Goal: Information Seeking & Learning: Find contact information

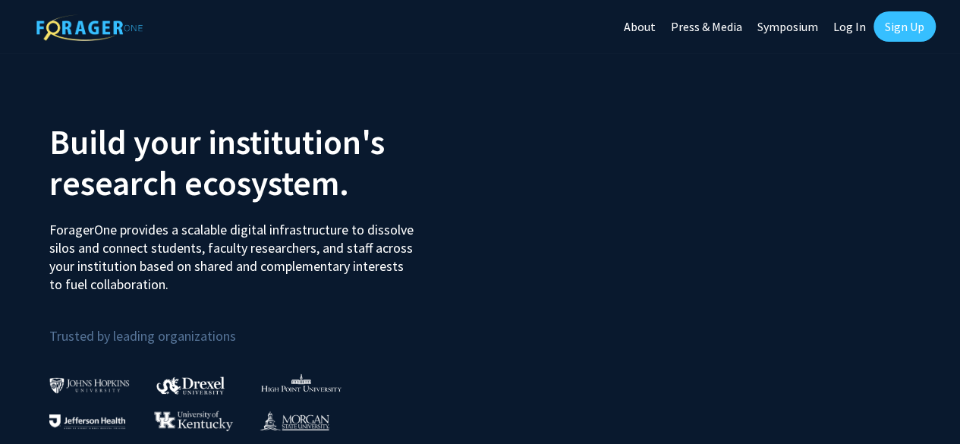
click at [838, 24] on link "Log In" at bounding box center [849, 26] width 48 height 53
select select
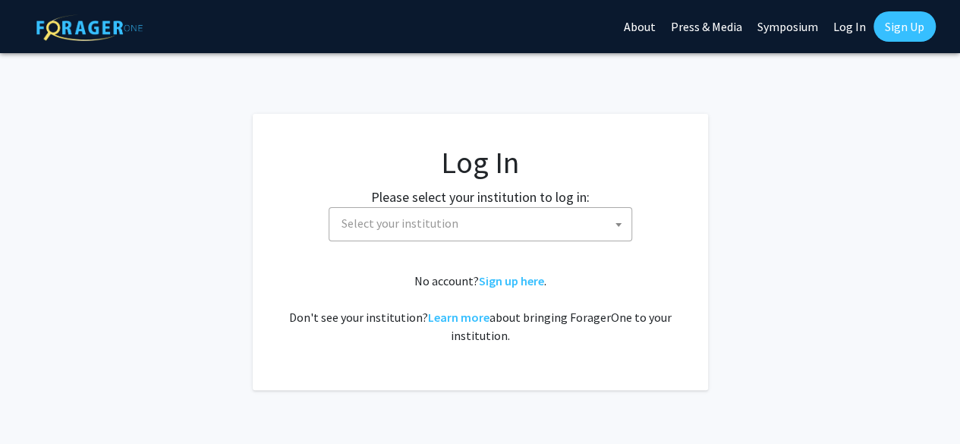
click at [548, 213] on span "Select your institution" at bounding box center [483, 223] width 296 height 31
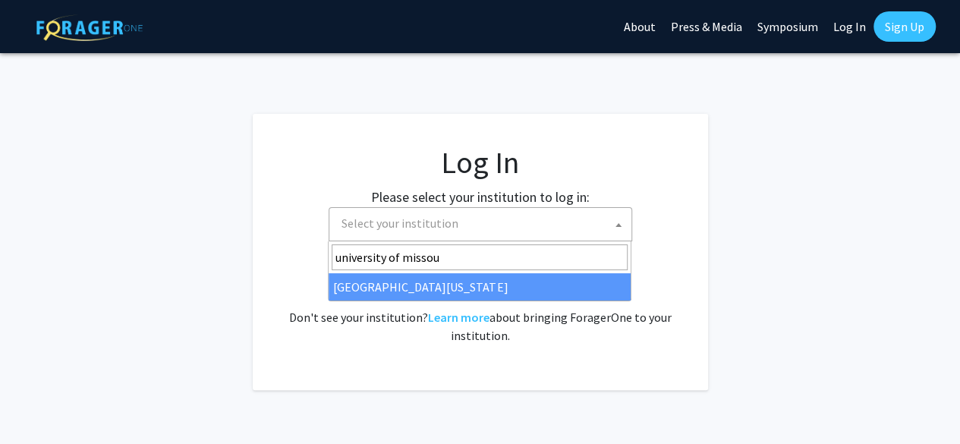
type input "university of missou"
select select "33"
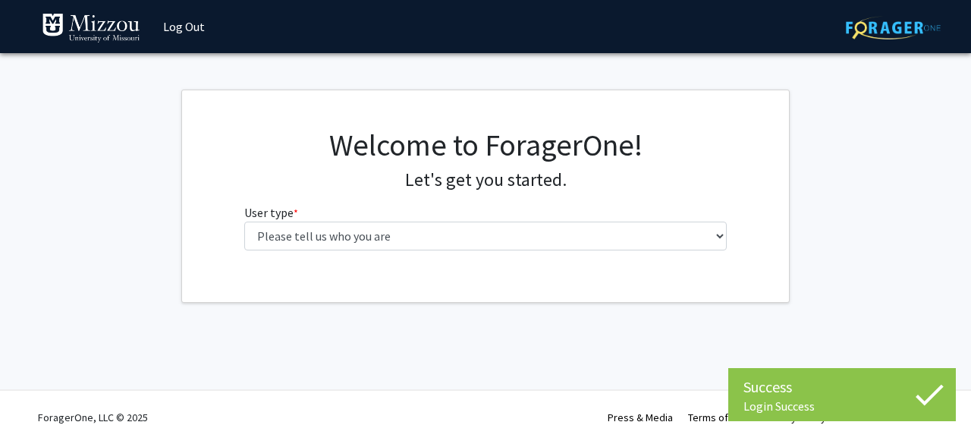
click at [457, 241] on select "Please tell us who you are Undergraduate Student Master's Student Doctoral Cand…" at bounding box center [485, 236] width 483 height 29
select select "1: undergrad"
click at [244, 222] on select "Please tell us who you are Undergraduate Student Master's Student Doctoral Cand…" at bounding box center [485, 236] width 483 height 29
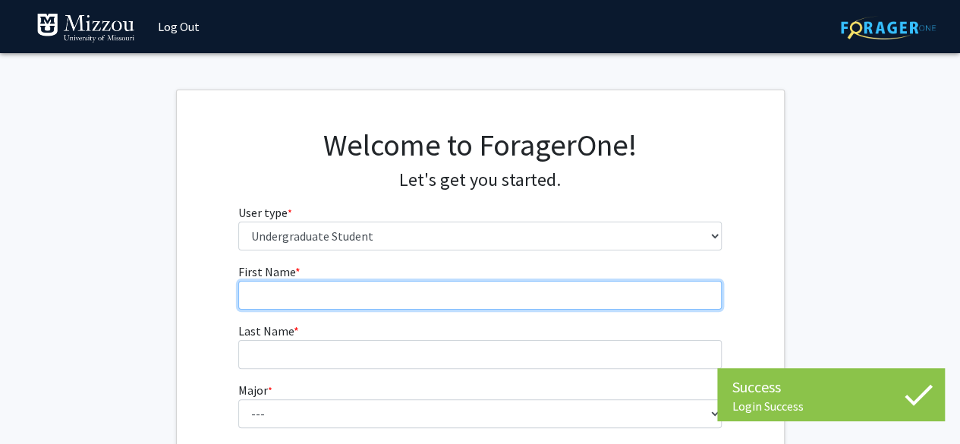
click at [470, 307] on input "First Name * required" at bounding box center [479, 295] width 483 height 29
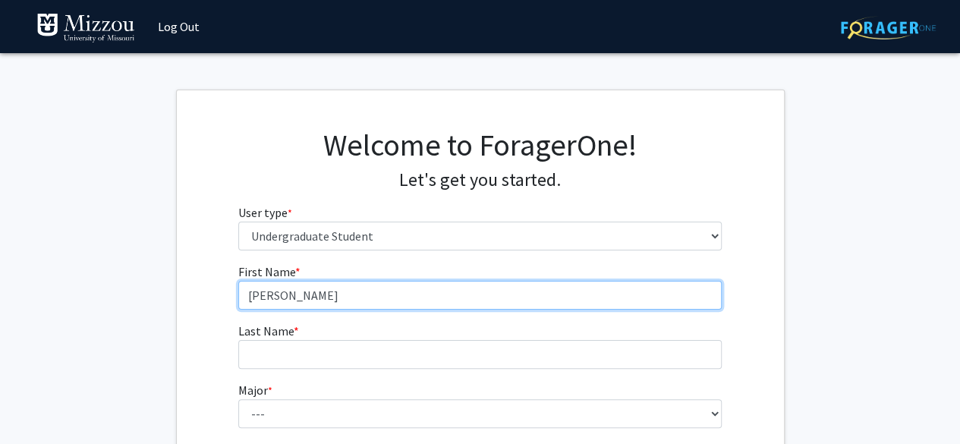
type input "[PERSON_NAME]"
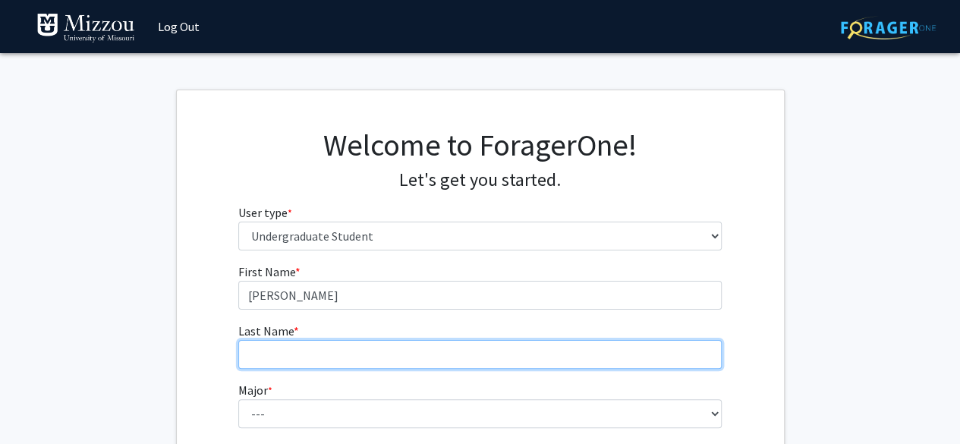
click at [410, 347] on input "Last Name * required" at bounding box center [479, 354] width 483 height 29
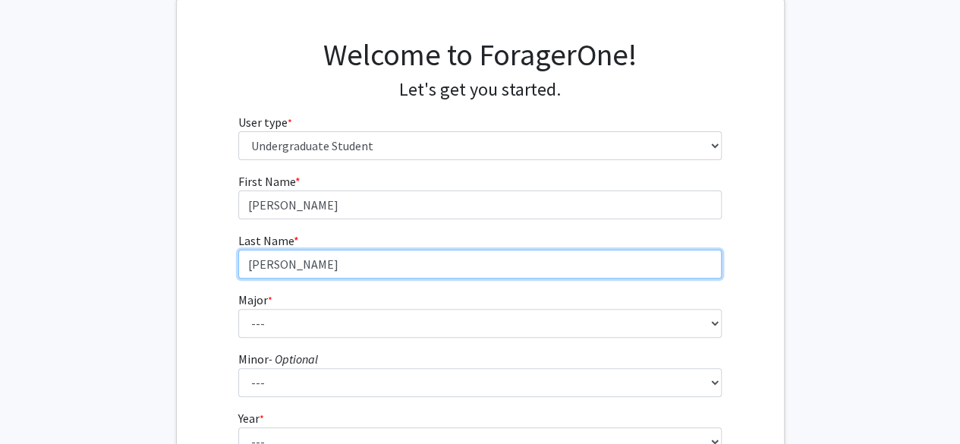
scroll to position [105, 0]
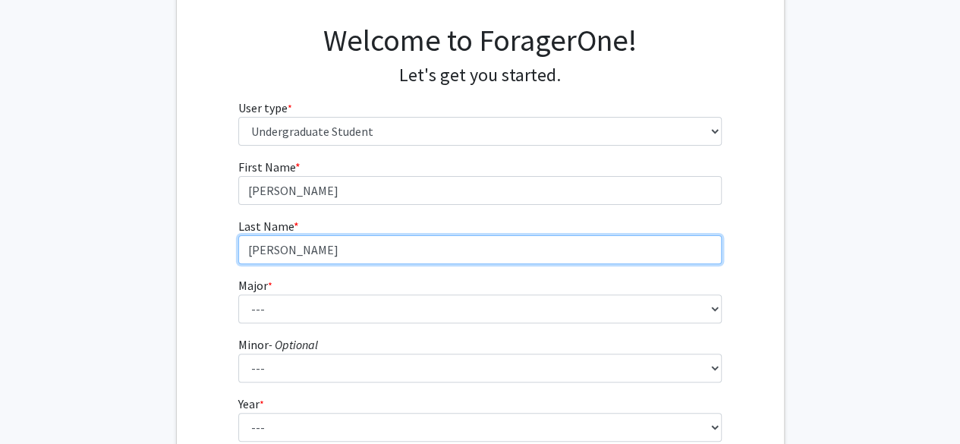
type input "[PERSON_NAME]"
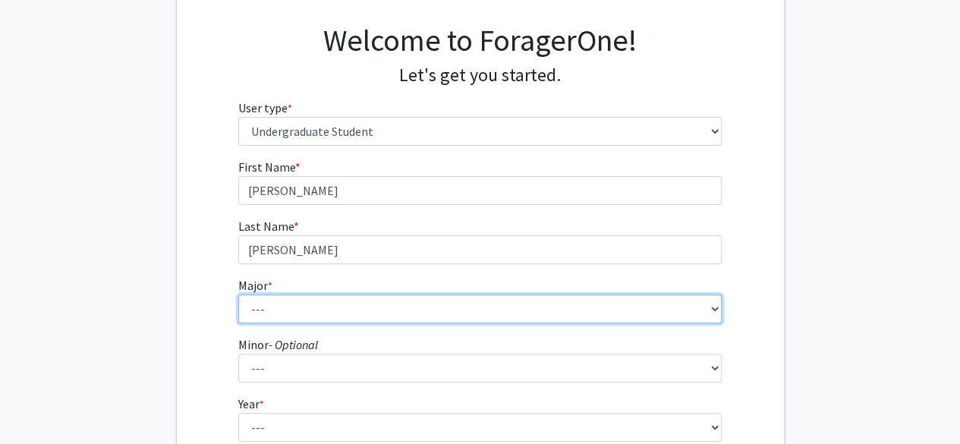
click at [387, 306] on select "--- Agribusiness Management Agricultural Education Agricultural Education: Comm…" at bounding box center [479, 308] width 483 height 29
select select "96: 2590"
click at [238, 294] on select "--- Agribusiness Management Agricultural Education Agricultural Education: Comm…" at bounding box center [479, 308] width 483 height 29
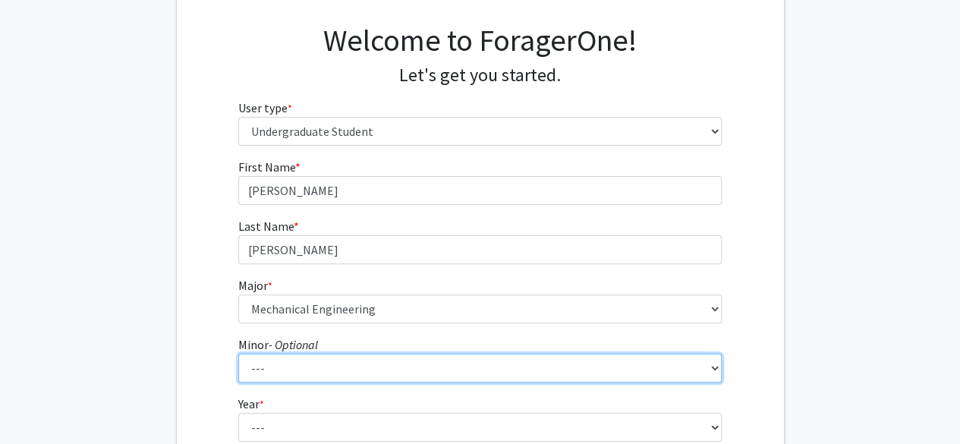
click at [338, 360] on select "--- Accountancy Aerospace Engineering Aerospace Studies Agribusiness Management…" at bounding box center [479, 368] width 483 height 29
select select "2: 1958"
click at [238, 354] on select "--- Accountancy Aerospace Engineering Aerospace Studies Agribusiness Management…" at bounding box center [479, 368] width 483 height 29
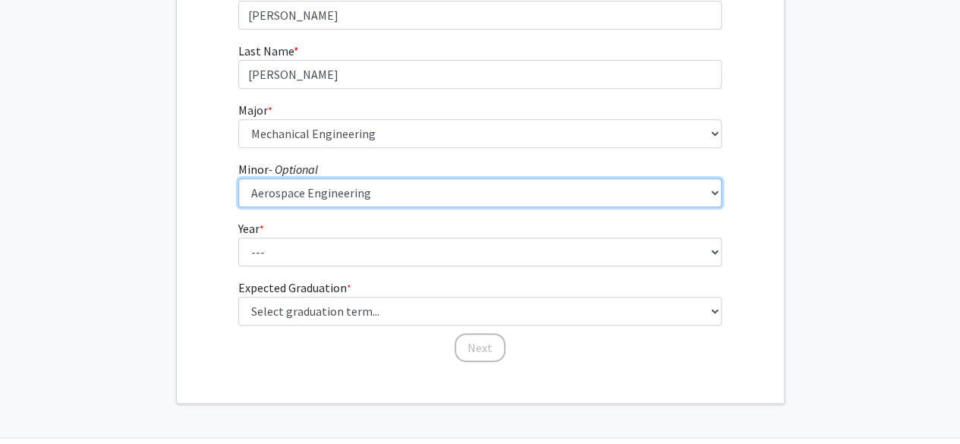
scroll to position [326, 0]
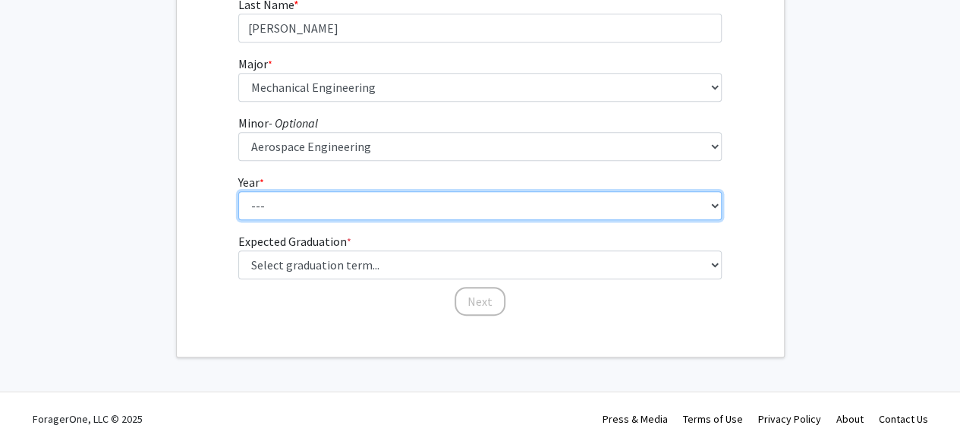
click at [347, 191] on select "--- First-year Sophomore Junior Senior Postbaccalaureate Certificate" at bounding box center [479, 205] width 483 height 29
select select "1: first-year"
click at [238, 191] on select "--- First-year Sophomore Junior Senior Postbaccalaureate Certificate" at bounding box center [479, 205] width 483 height 29
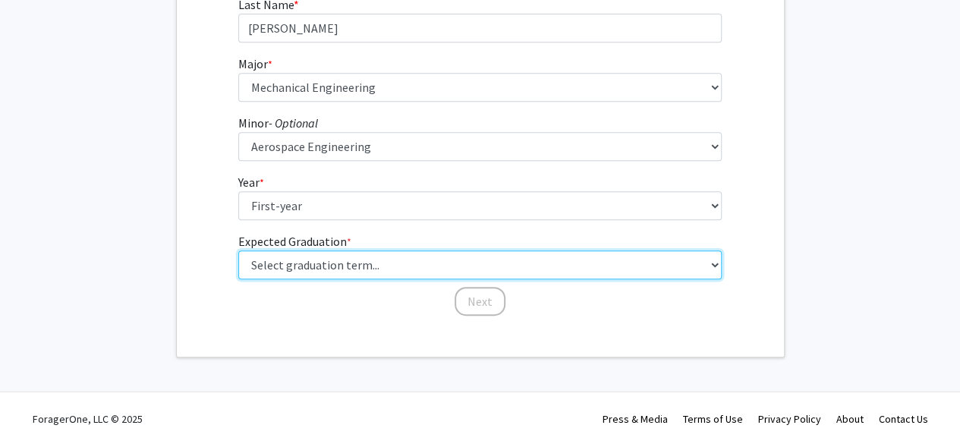
click at [358, 262] on select "Select graduation term... Spring 2025 Summer 2025 Fall 2025 Winter 2025 Spring …" at bounding box center [479, 264] width 483 height 29
select select "17: spring_2029"
click at [238, 250] on select "Select graduation term... Spring 2025 Summer 2025 Fall 2025 Winter 2025 Spring …" at bounding box center [479, 264] width 483 height 29
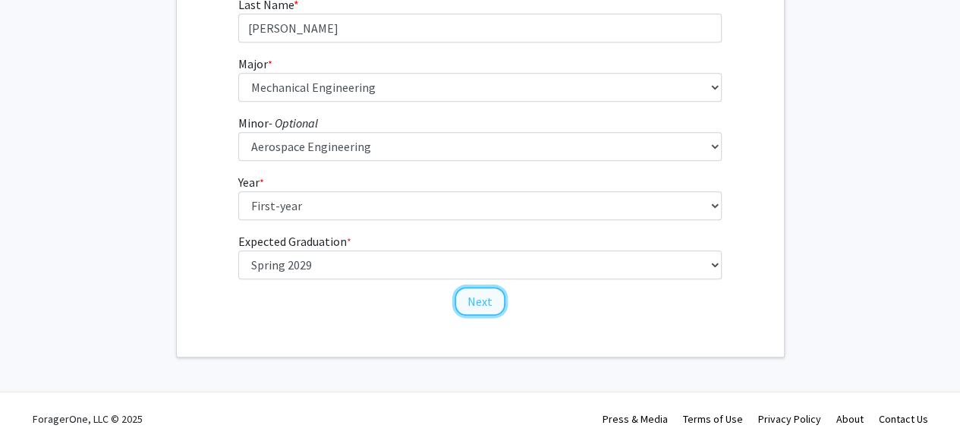
click at [474, 304] on button "Next" at bounding box center [479, 301] width 51 height 29
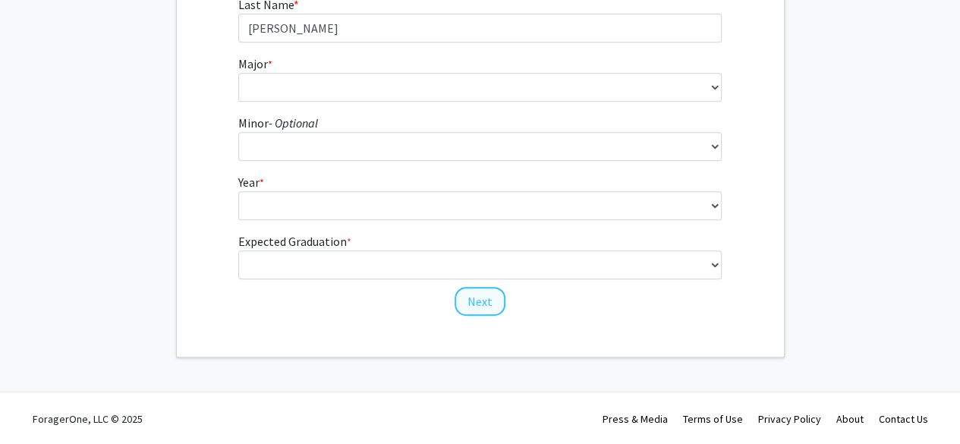
scroll to position [0, 0]
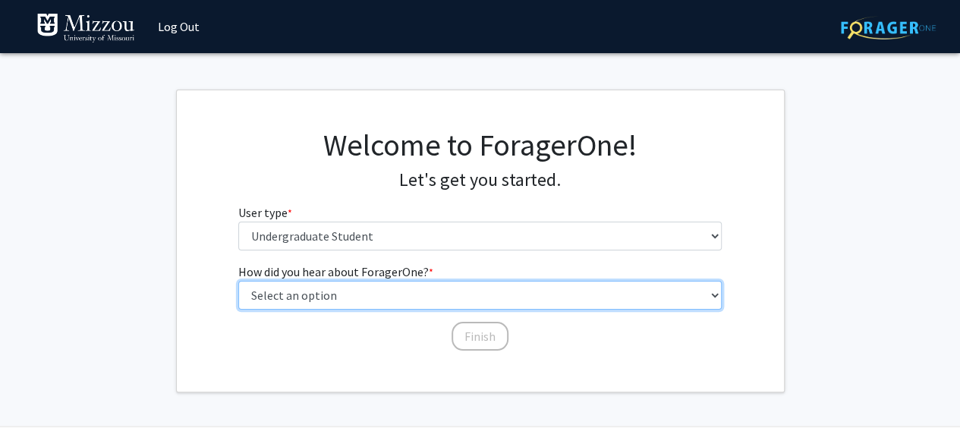
click at [395, 292] on select "Select an option Peer/student recommendation Faculty/staff recommendation Unive…" at bounding box center [479, 295] width 483 height 29
select select "2: faculty_recommendation"
click at [238, 281] on select "Select an option Peer/student recommendation Faculty/staff recommendation Unive…" at bounding box center [479, 295] width 483 height 29
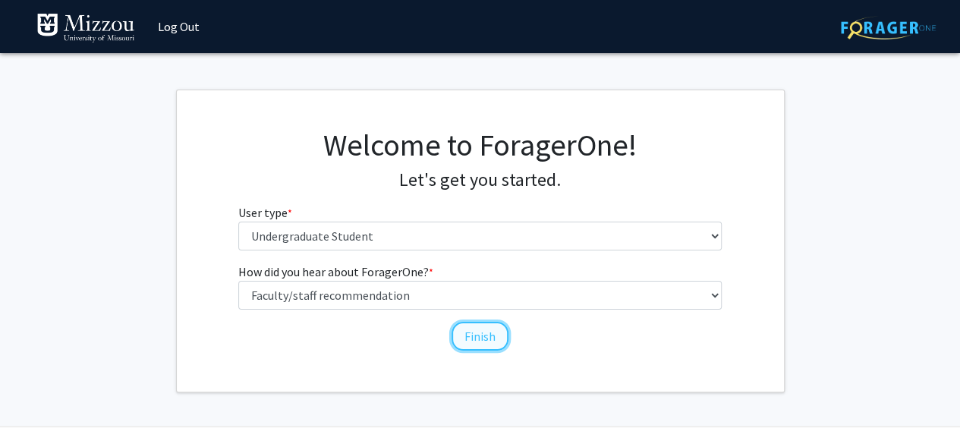
click at [473, 336] on button "Finish" at bounding box center [479, 336] width 57 height 29
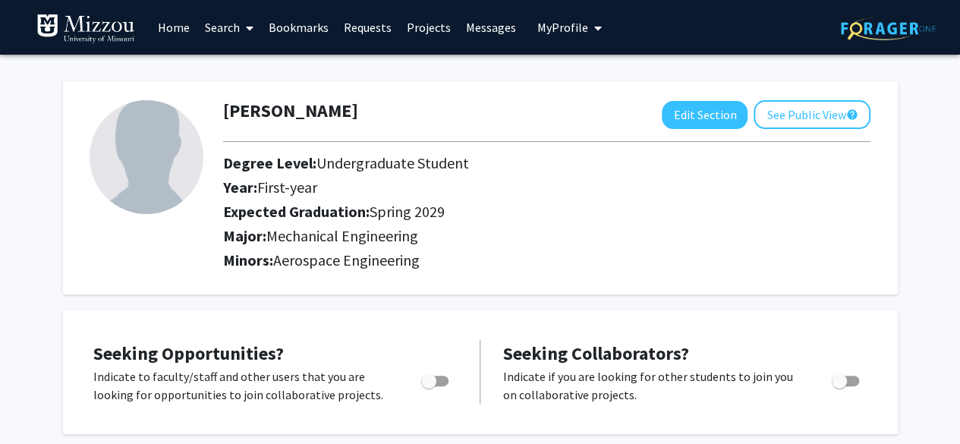
click at [244, 33] on span at bounding box center [247, 28] width 14 height 53
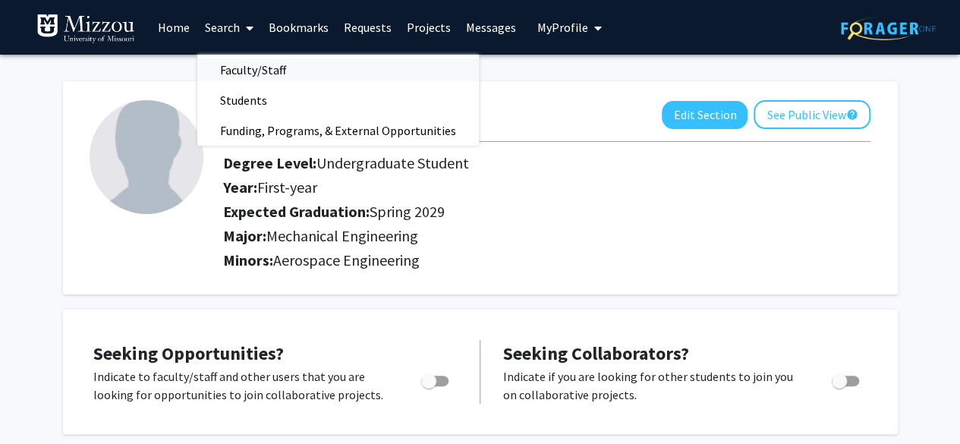
click at [275, 71] on span "Faculty/Staff" at bounding box center [253, 70] width 112 height 30
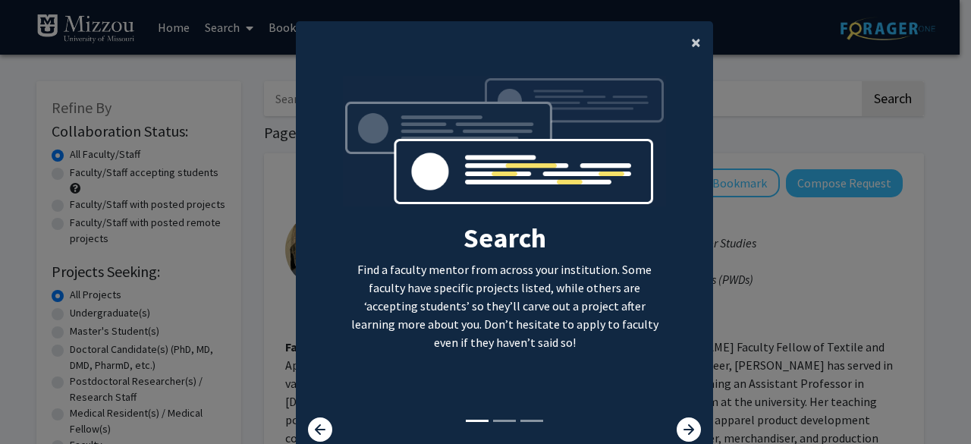
click at [696, 42] on button "×" at bounding box center [696, 42] width 34 height 42
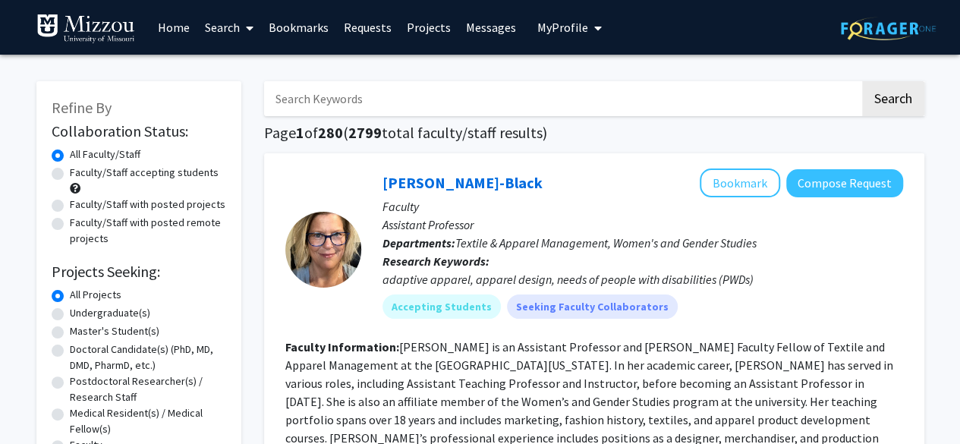
click at [564, 108] on input "Search Keywords" at bounding box center [562, 98] width 596 height 35
type input "[PERSON_NAME]"
click at [862, 81] on button "Search" at bounding box center [893, 98] width 62 height 35
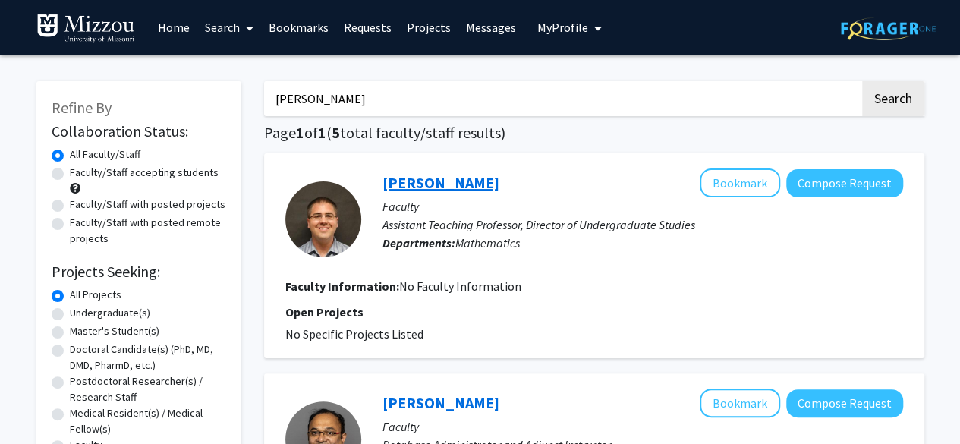
click at [443, 184] on link "[PERSON_NAME]" at bounding box center [440, 182] width 117 height 19
drag, startPoint x: 356, startPoint y: 91, endPoint x: 267, endPoint y: 98, distance: 89.0
click at [267, 98] on input "[PERSON_NAME]" at bounding box center [562, 98] width 596 height 35
type input "a"
type input "[PERSON_NAME]"
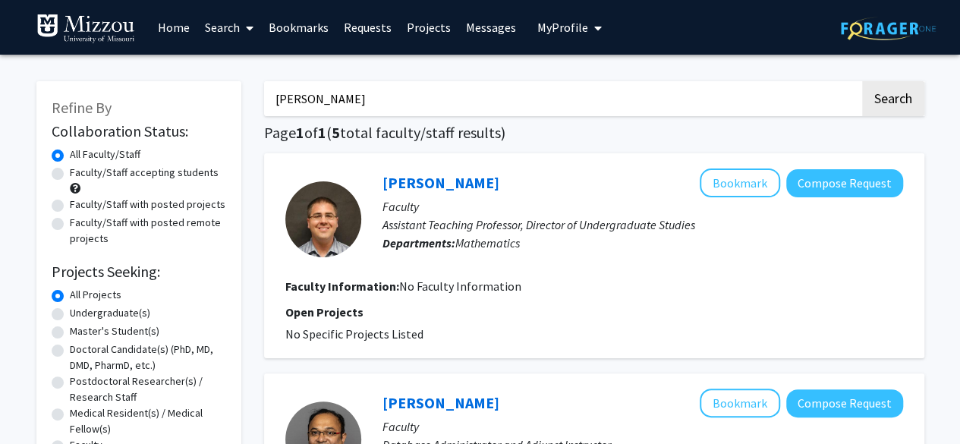
click at [862, 81] on button "Search" at bounding box center [893, 98] width 62 height 35
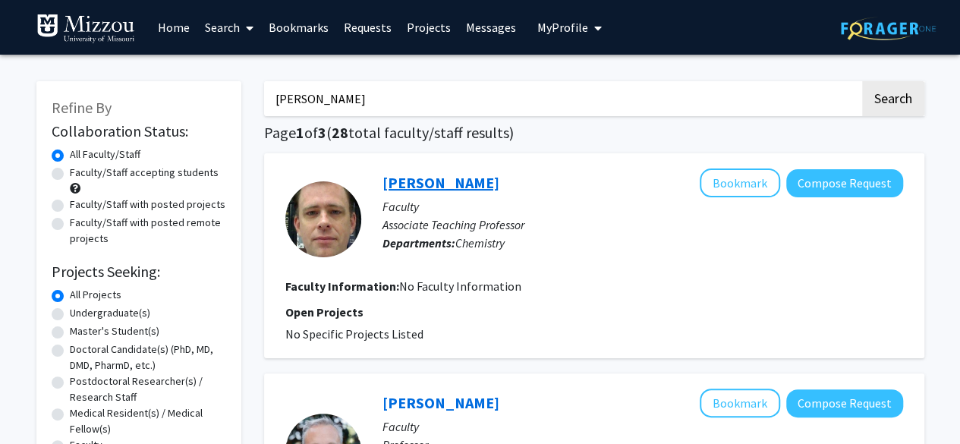
click at [434, 186] on link "[PERSON_NAME]" at bounding box center [440, 182] width 117 height 19
drag, startPoint x: 376, startPoint y: 98, endPoint x: 247, endPoint y: 83, distance: 130.6
click at [182, 30] on link "Home" at bounding box center [173, 27] width 47 height 53
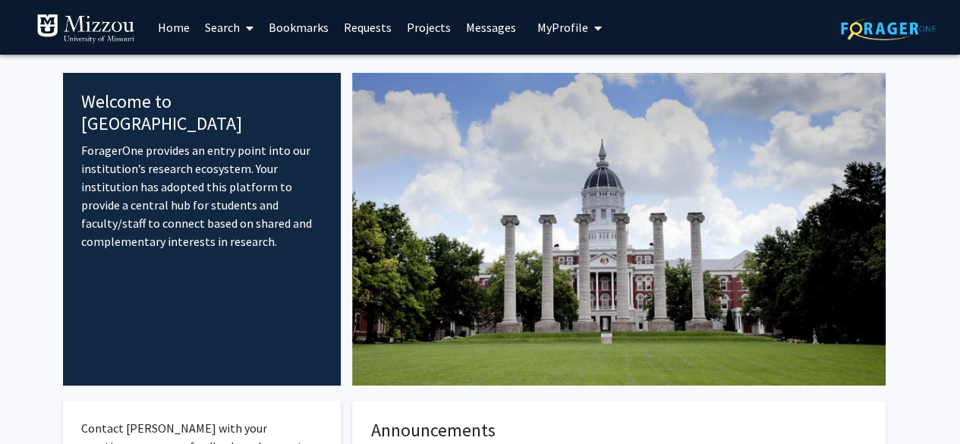
click at [228, 30] on link "Search" at bounding box center [229, 27] width 64 height 53
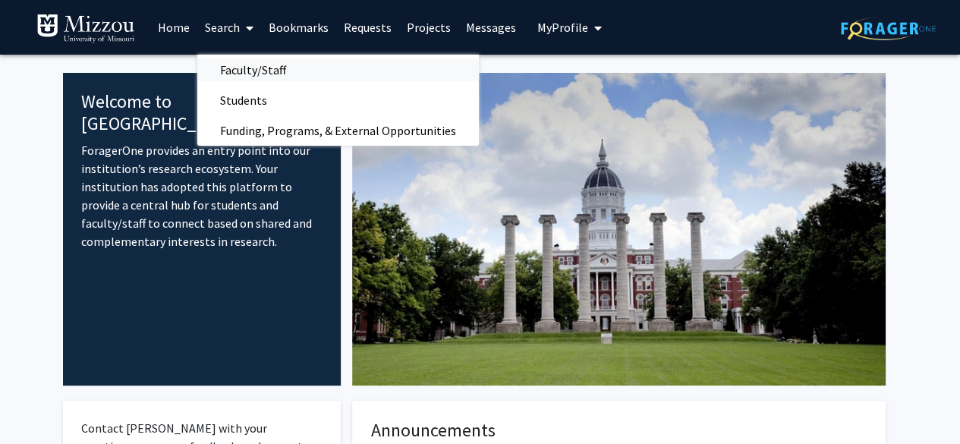
click at [269, 67] on span "Faculty/Staff" at bounding box center [253, 70] width 112 height 30
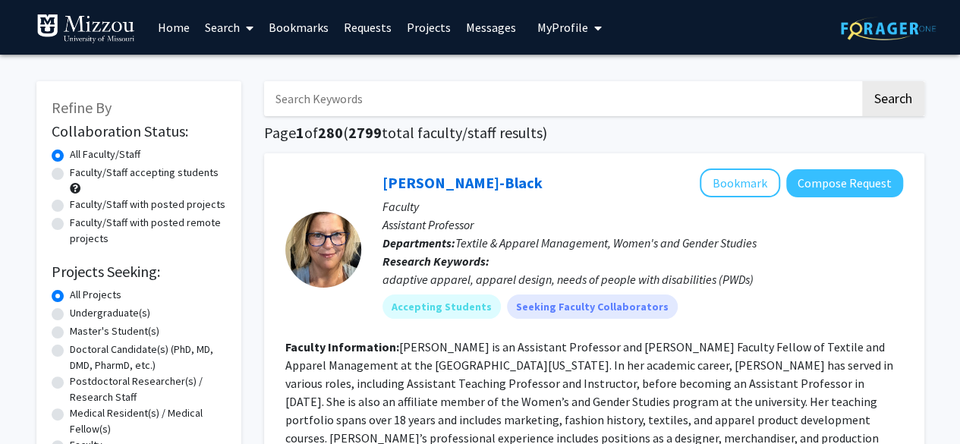
click at [429, 101] on input "Search Keywords" at bounding box center [562, 98] width 596 height 35
click at [344, 95] on input "Search Keywords" at bounding box center [562, 98] width 596 height 35
click at [862, 81] on button "Search" at bounding box center [893, 98] width 62 height 35
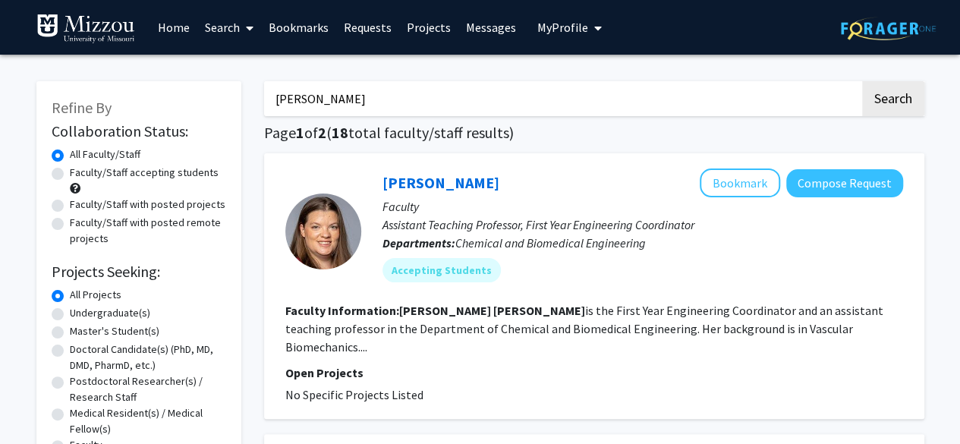
drag, startPoint x: 385, startPoint y: 99, endPoint x: 211, endPoint y: 112, distance: 174.2
type input "belt"
click at [862, 81] on button "Search" at bounding box center [893, 98] width 62 height 35
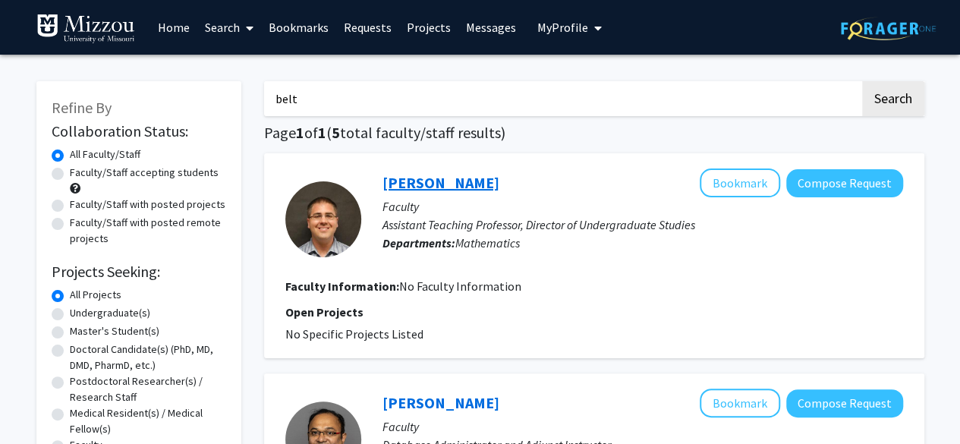
click at [420, 180] on link "[PERSON_NAME]" at bounding box center [440, 182] width 117 height 19
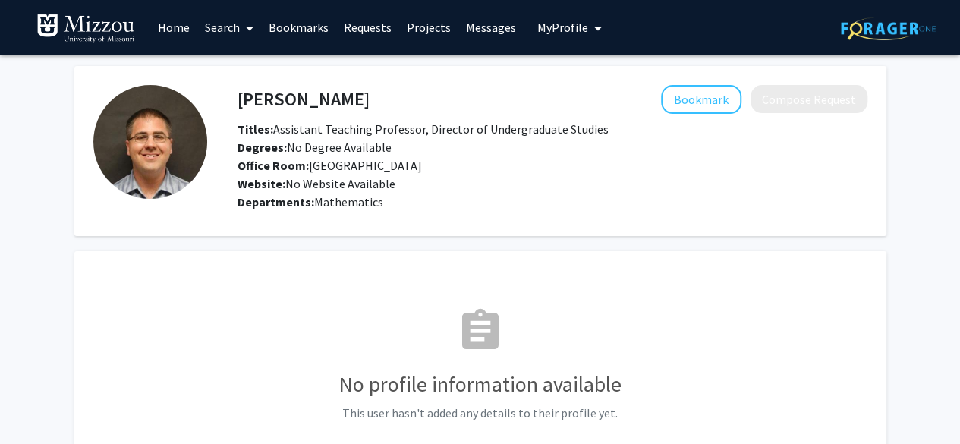
click at [231, 30] on link "Search" at bounding box center [229, 27] width 64 height 53
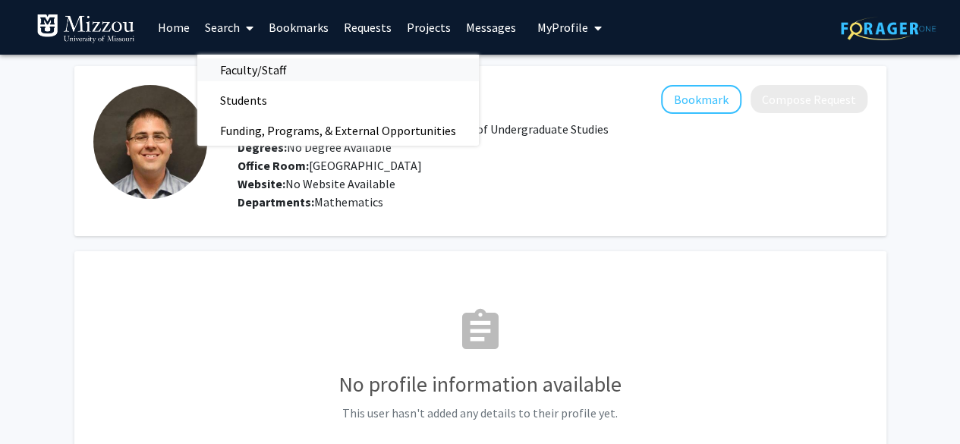
click at [229, 61] on span "Faculty/Staff" at bounding box center [253, 70] width 112 height 30
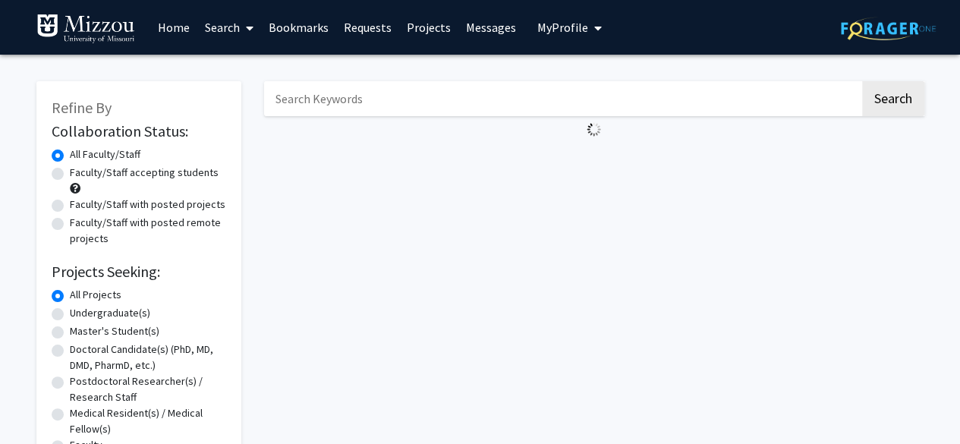
click at [369, 90] on input "Search Keywords" at bounding box center [562, 98] width 596 height 35
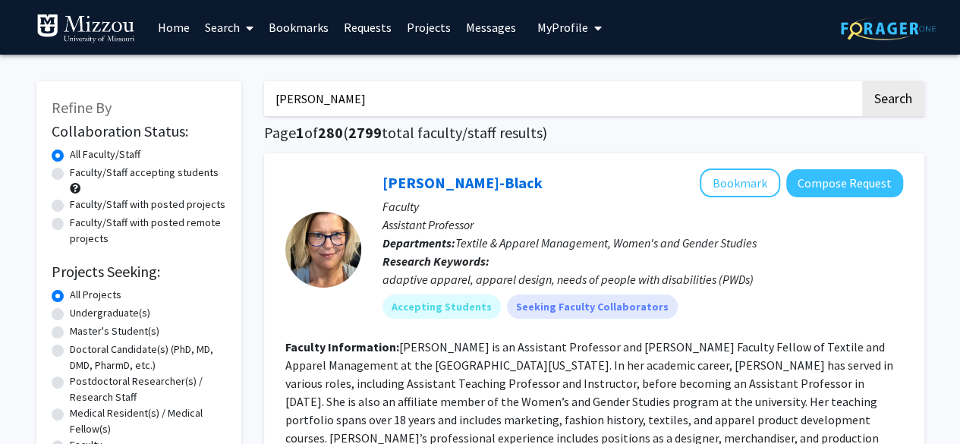
click at [862, 81] on button "Search" at bounding box center [893, 98] width 62 height 35
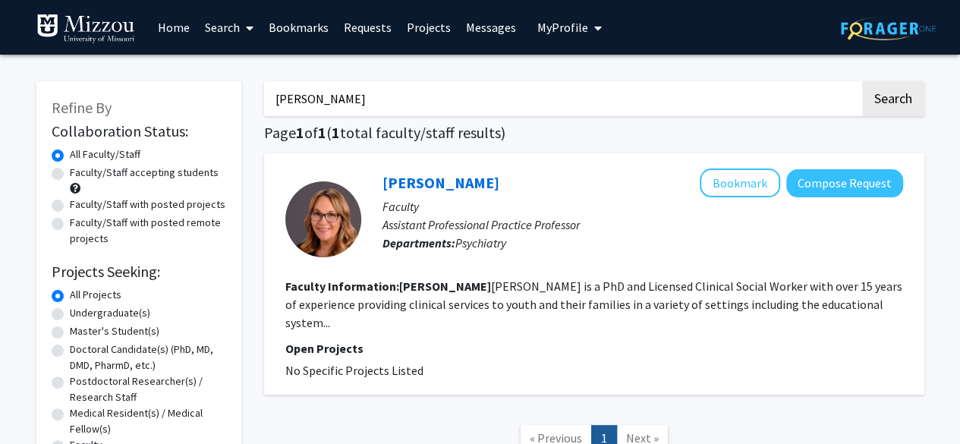
drag, startPoint x: 326, startPoint y: 118, endPoint x: 256, endPoint y: 110, distance: 70.2
click at [256, 110] on div "[PERSON_NAME] Search Page 1 of 1 ( 1 total faculty/staff results) [PERSON_NAME]…" at bounding box center [594, 307] width 683 height 483
click at [321, 110] on input "[PERSON_NAME]" at bounding box center [562, 98] width 596 height 35
drag, startPoint x: 321, startPoint y: 110, endPoint x: 251, endPoint y: 108, distance: 69.8
click at [251, 108] on div "Refine By Collaboration Status: Collaboration Status All Faculty/Staff Collabor…" at bounding box center [480, 307] width 910 height 483
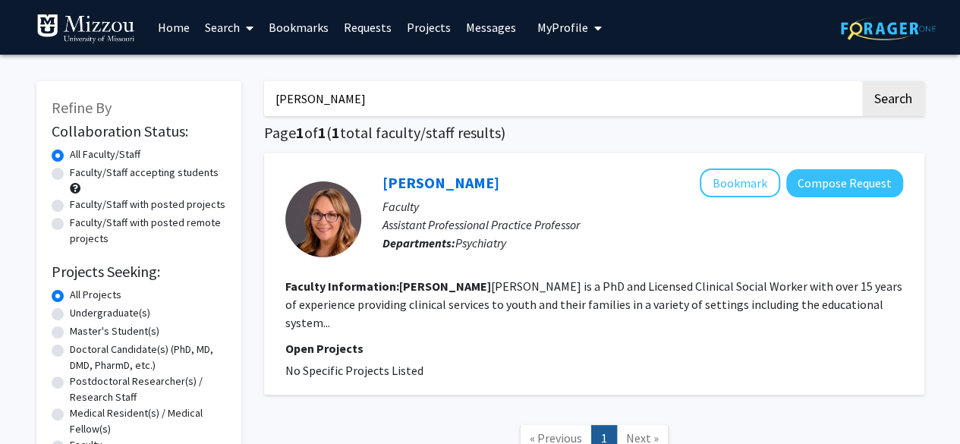
click at [862, 81] on button "Search" at bounding box center [893, 98] width 62 height 35
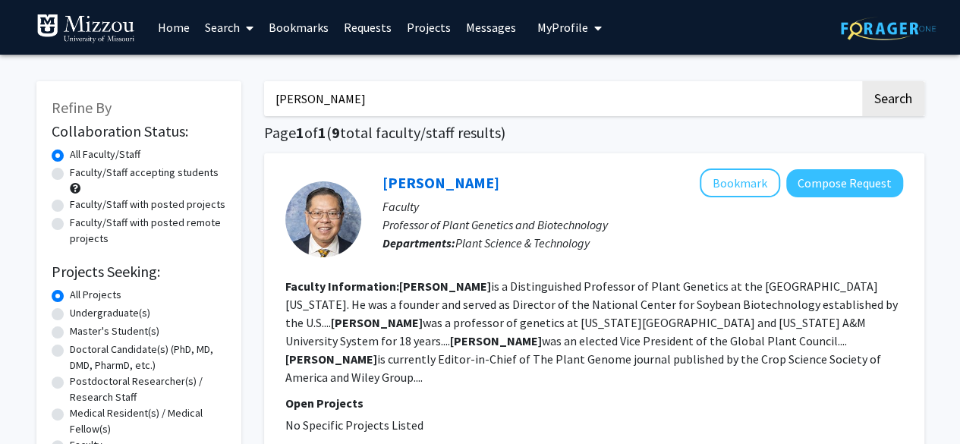
drag, startPoint x: 359, startPoint y: 108, endPoint x: 221, endPoint y: 108, distance: 138.1
click at [862, 81] on button "Search" at bounding box center [893, 98] width 62 height 35
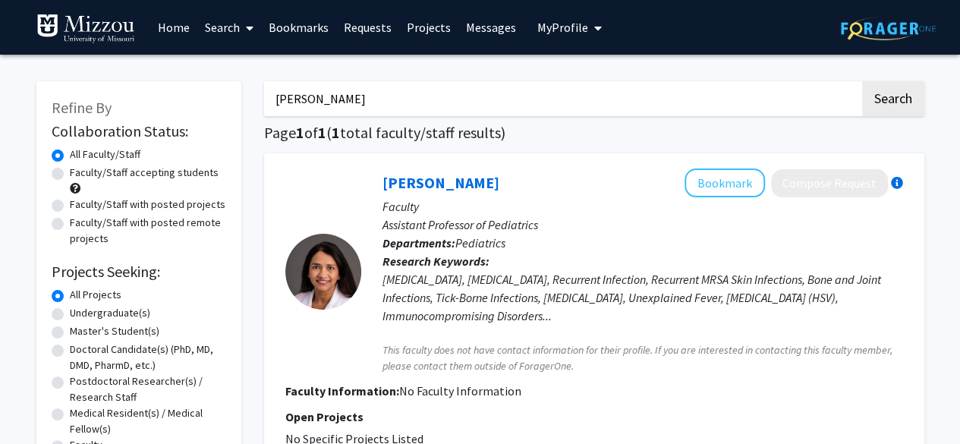
drag, startPoint x: 340, startPoint y: 96, endPoint x: 226, endPoint y: 102, distance: 114.0
click at [226, 102] on div "Refine By Collaboration Status: Collaboration Status All Faculty/Staff Collabor…" at bounding box center [480, 308] width 910 height 485
type input "[PERSON_NAME]"
click at [862, 81] on button "Search" at bounding box center [893, 98] width 62 height 35
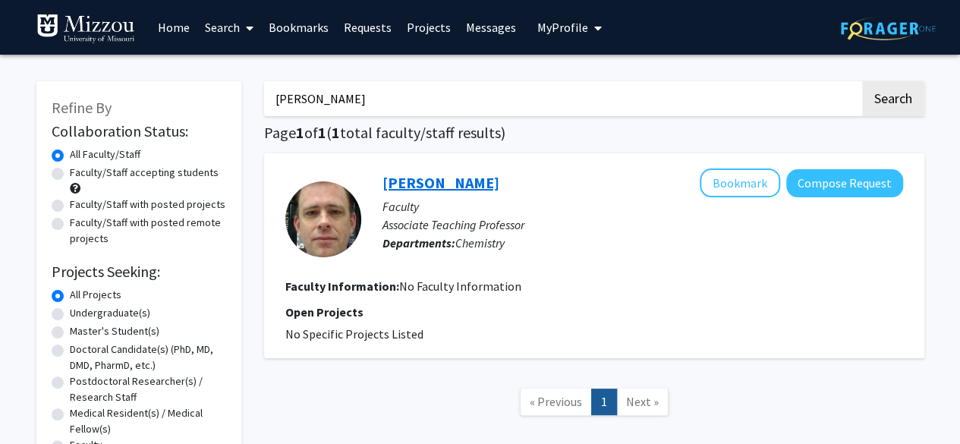
click at [414, 174] on link "[PERSON_NAME]" at bounding box center [440, 182] width 117 height 19
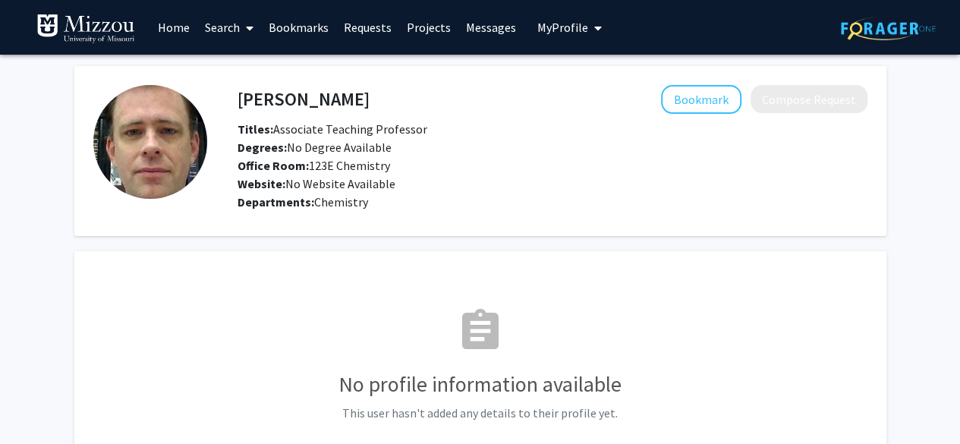
click at [418, 177] on div "Website: No Website Available" at bounding box center [552, 183] width 652 height 18
click at [222, 22] on link "Search" at bounding box center [229, 27] width 64 height 53
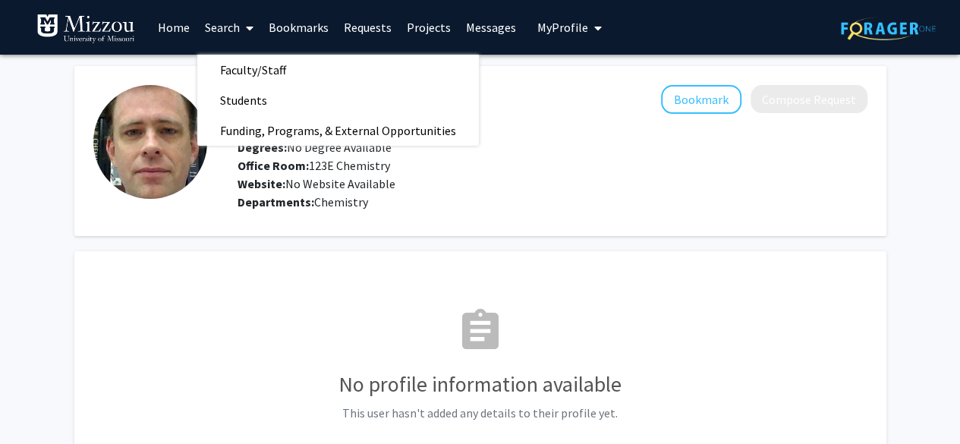
click at [227, 22] on link "Search" at bounding box center [229, 27] width 64 height 53
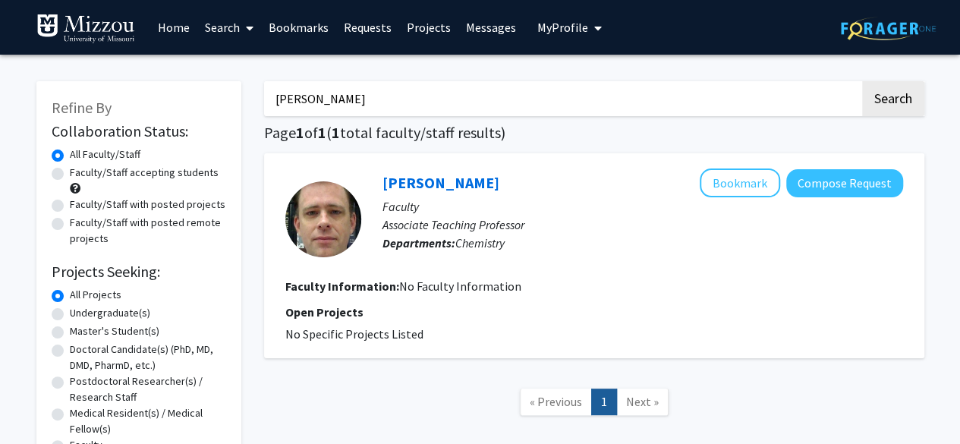
drag, startPoint x: 400, startPoint y: 99, endPoint x: 258, endPoint y: 88, distance: 142.3
click at [258, 88] on div "[PERSON_NAME] Search Page 1 of 1 ( 1 total faculty/staff results) [PERSON_NAME]…" at bounding box center [594, 307] width 683 height 483
click at [255, 91] on div "Search Page 1 of 1 ( 1 total faculty/staff results) [PERSON_NAME] Bookmark Comp…" at bounding box center [594, 307] width 683 height 483
click at [351, 96] on input "Search Keywords" at bounding box center [562, 98] width 596 height 35
type input "e"
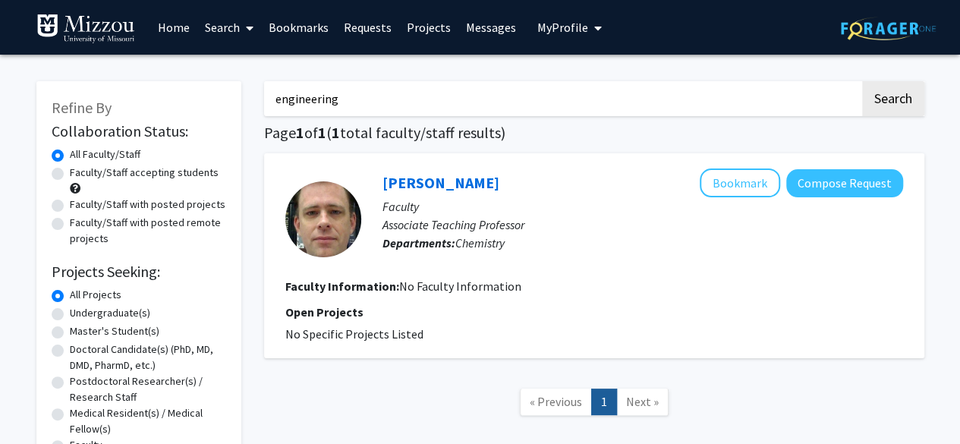
type input "engineering"
click at [862, 81] on button "Search" at bounding box center [893, 98] width 62 height 35
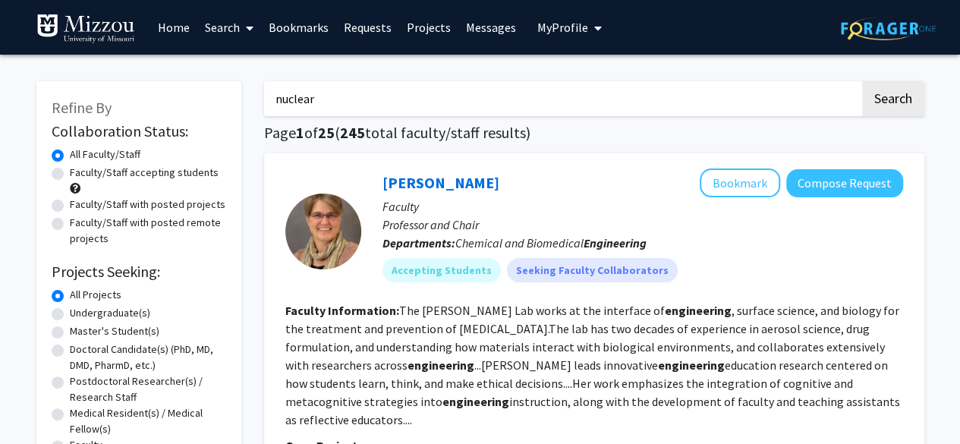
click at [862, 81] on button "Search" at bounding box center [893, 98] width 62 height 35
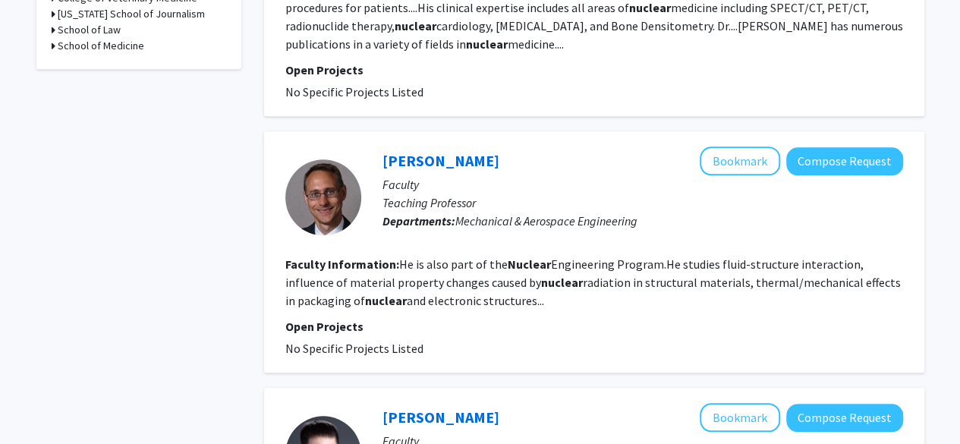
scroll to position [646, 0]
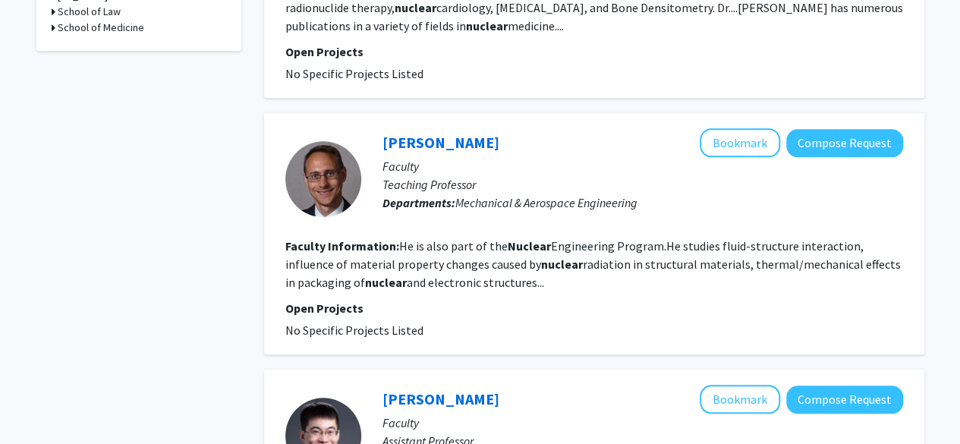
scroll to position [665, 0]
drag, startPoint x: 373, startPoint y: 263, endPoint x: 589, endPoint y: 284, distance: 216.4
click at [589, 284] on section "Faculty Information: He is also part of the Nuclear Engineering Program.He stud…" at bounding box center [594, 263] width 618 height 55
click at [558, 292] on fg-search-faculty "[PERSON_NAME] Bookmark Compose Request Faculty Teaching Professor Departments: …" at bounding box center [594, 232] width 618 height 211
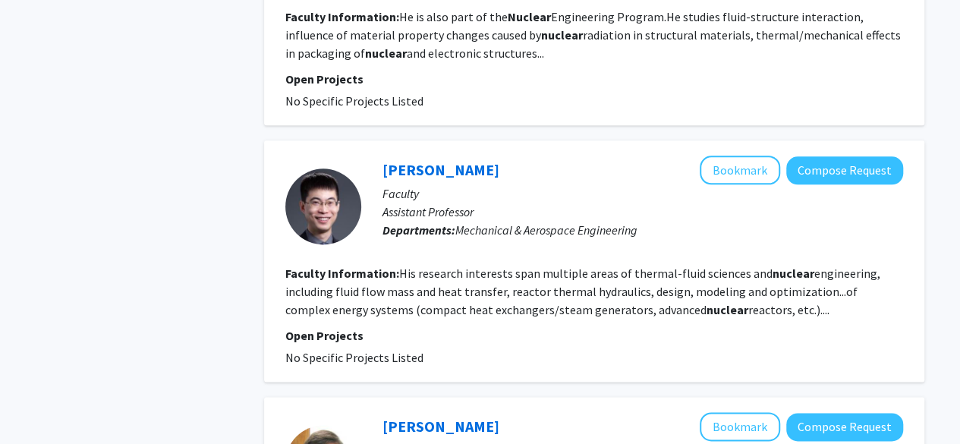
scroll to position [894, 0]
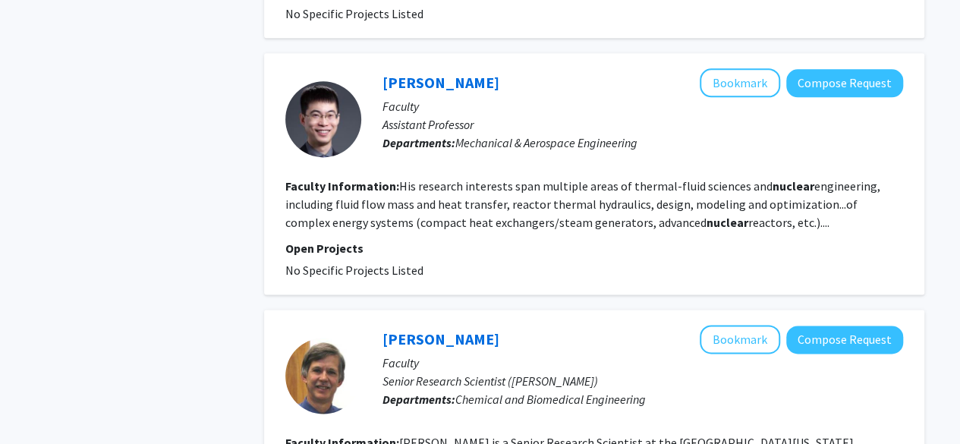
scroll to position [981, 0]
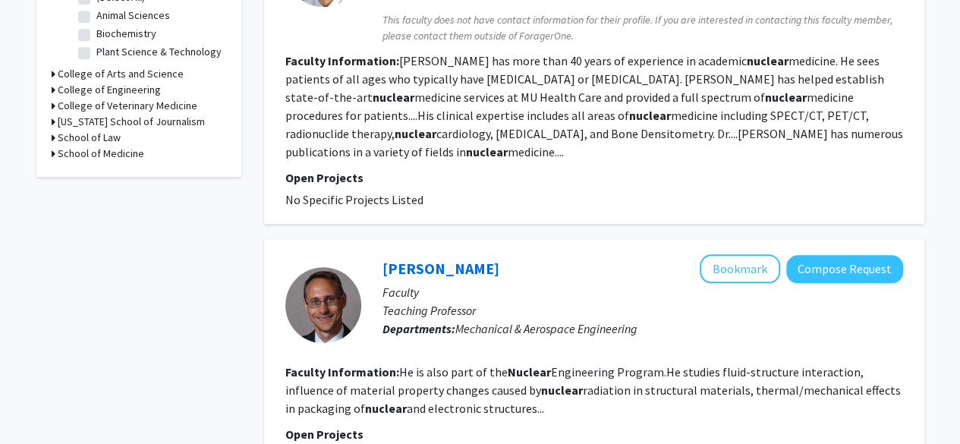
scroll to position [0, 0]
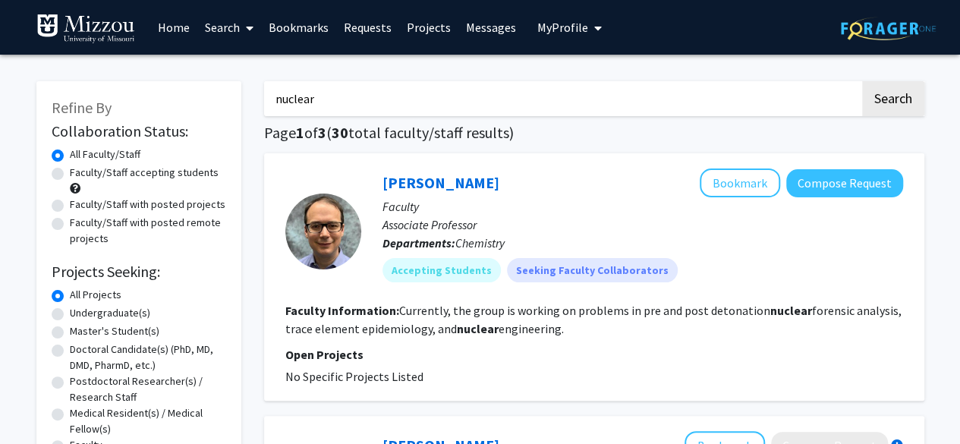
drag, startPoint x: 373, startPoint y: 105, endPoint x: 263, endPoint y: 108, distance: 110.8
click at [862, 81] on button "Search" at bounding box center [893, 98] width 62 height 35
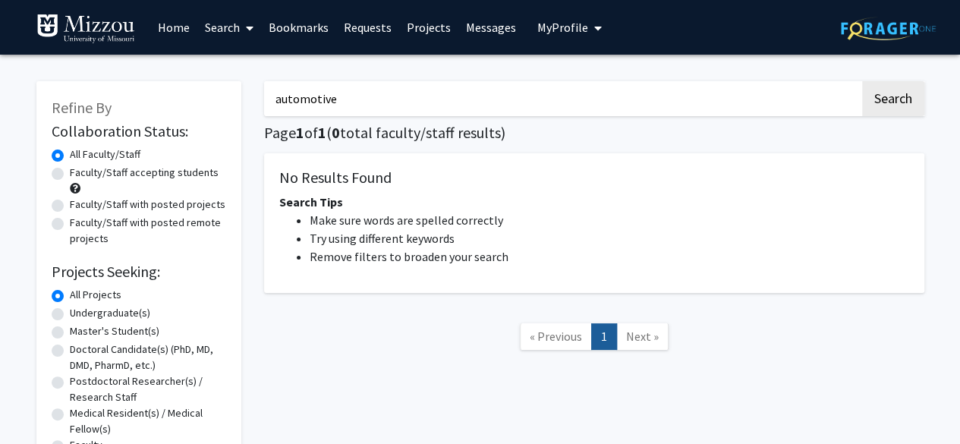
drag, startPoint x: 365, startPoint y: 113, endPoint x: 220, endPoint y: 92, distance: 146.5
click at [220, 92] on div "Refine By Collaboration Status: Collaboration Status All Faculty/Staff Collabor…" at bounding box center [480, 294] width 910 height 457
click at [862, 81] on button "Search" at bounding box center [893, 98] width 62 height 35
type input "m"
click at [862, 81] on button "Search" at bounding box center [893, 98] width 62 height 35
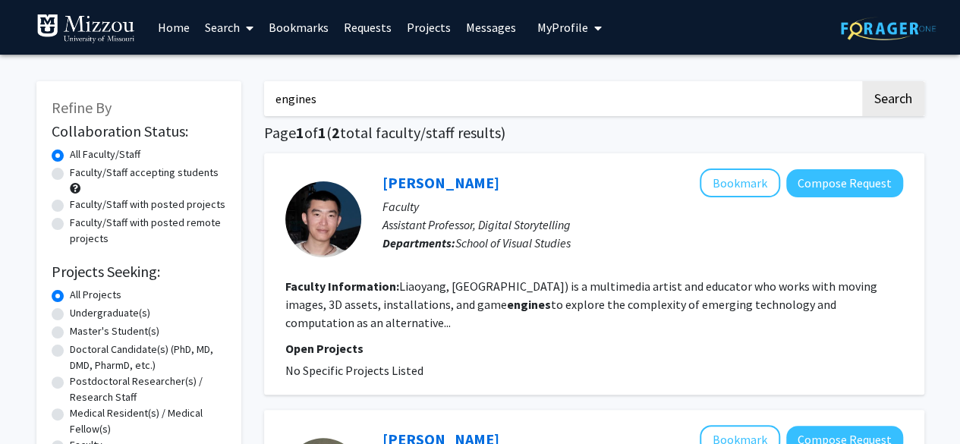
drag, startPoint x: 316, startPoint y: 104, endPoint x: 250, endPoint y: 105, distance: 66.0
click at [250, 105] on div "Refine By Collaboration Status: Collaboration Status All Faculty/Staff Collabor…" at bounding box center [480, 402] width 910 height 673
type input "aerospace"
click at [862, 81] on button "Search" at bounding box center [893, 98] width 62 height 35
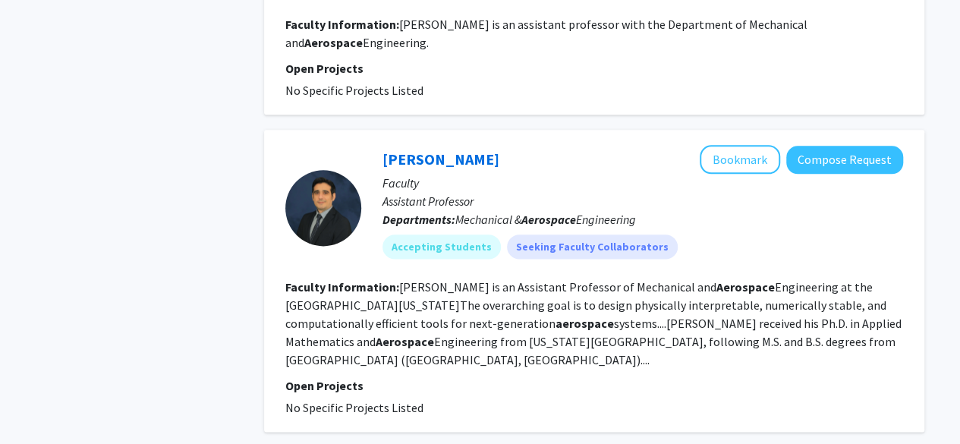
scroll to position [835, 0]
drag, startPoint x: 238, startPoint y: 277, endPoint x: 251, endPoint y: 244, distance: 35.8
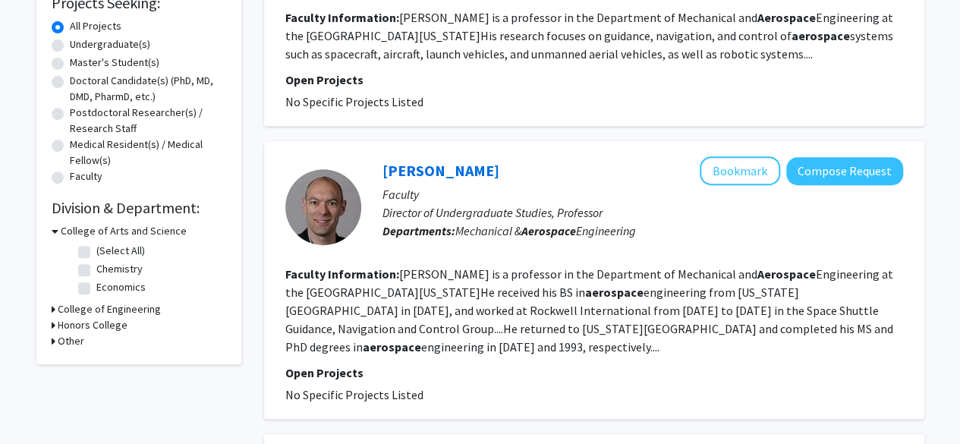
scroll to position [0, 0]
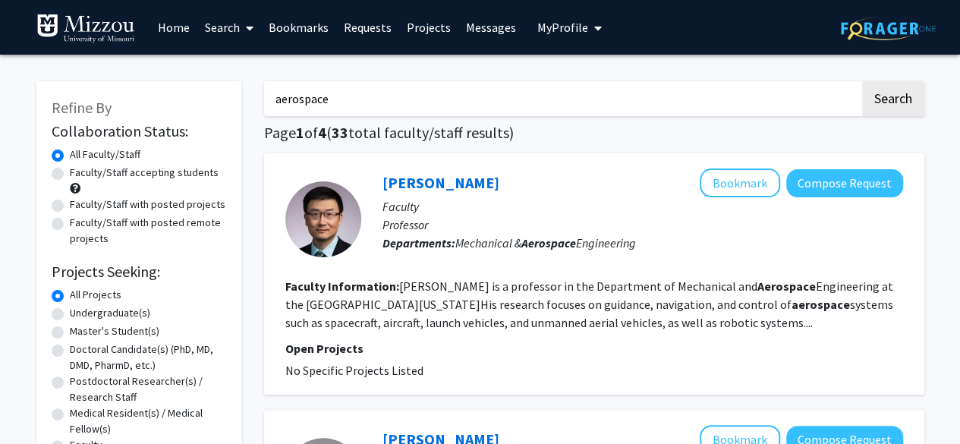
drag, startPoint x: 335, startPoint y: 108, endPoint x: 225, endPoint y: 103, distance: 109.4
click at [331, 110] on input "Search Keywords" at bounding box center [562, 98] width 596 height 35
type input "i"
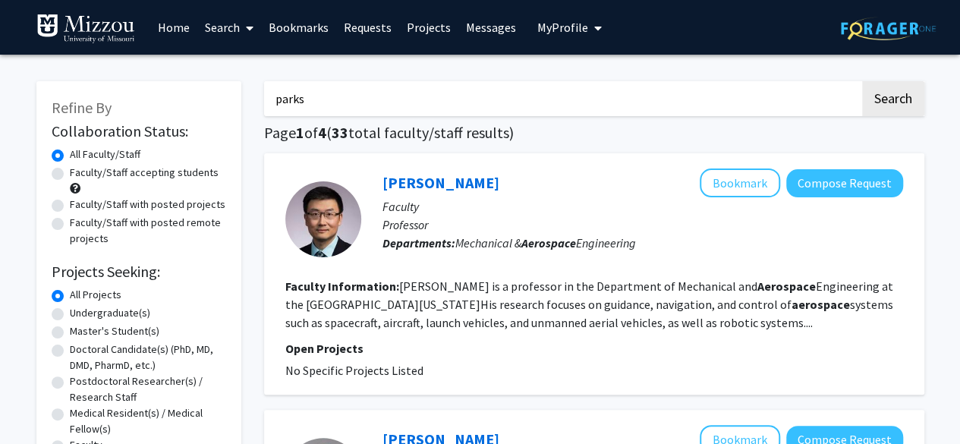
click at [862, 81] on button "Search" at bounding box center [893, 98] width 62 height 35
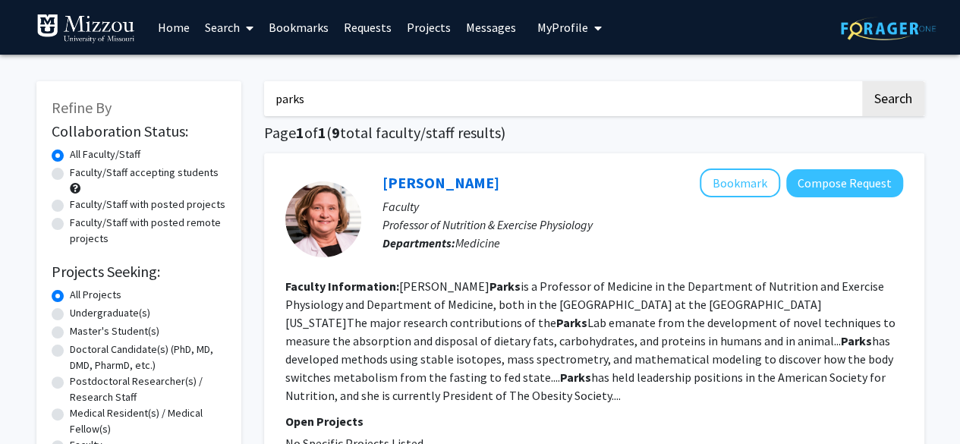
click at [272, 99] on input "parks" at bounding box center [562, 98] width 596 height 35
click at [862, 81] on button "Search" at bounding box center [893, 98] width 62 height 35
drag, startPoint x: 382, startPoint y: 115, endPoint x: 241, endPoint y: 96, distance: 143.1
type input "engineering"
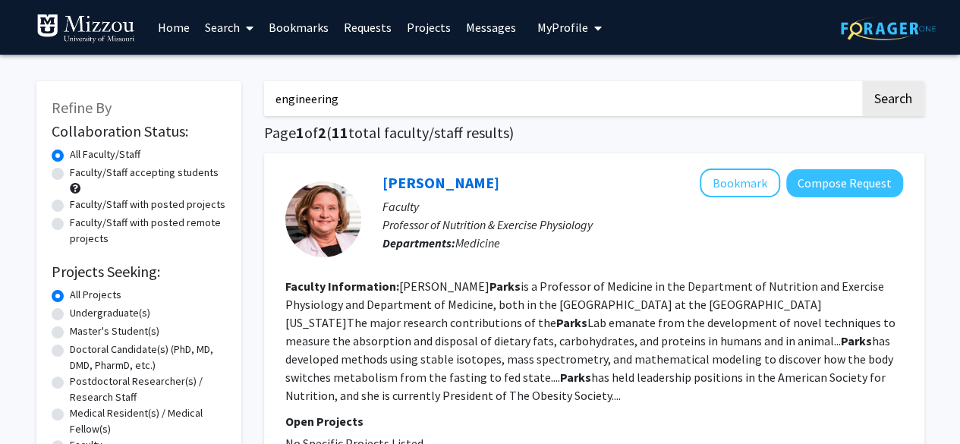
click at [862, 81] on button "Search" at bounding box center [893, 98] width 62 height 35
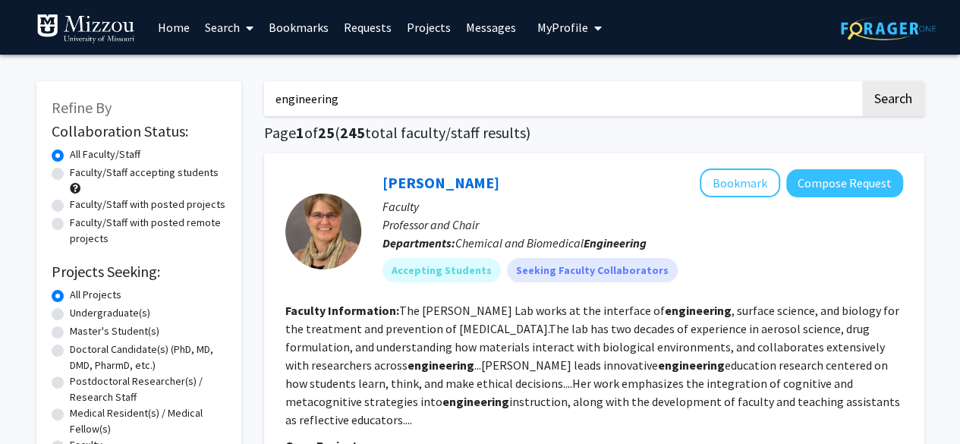
click at [129, 175] on label "Faculty/Staff accepting students" at bounding box center [144, 173] width 149 height 16
click at [80, 174] on input "Faculty/Staff accepting students" at bounding box center [75, 170] width 10 height 10
radio input "true"
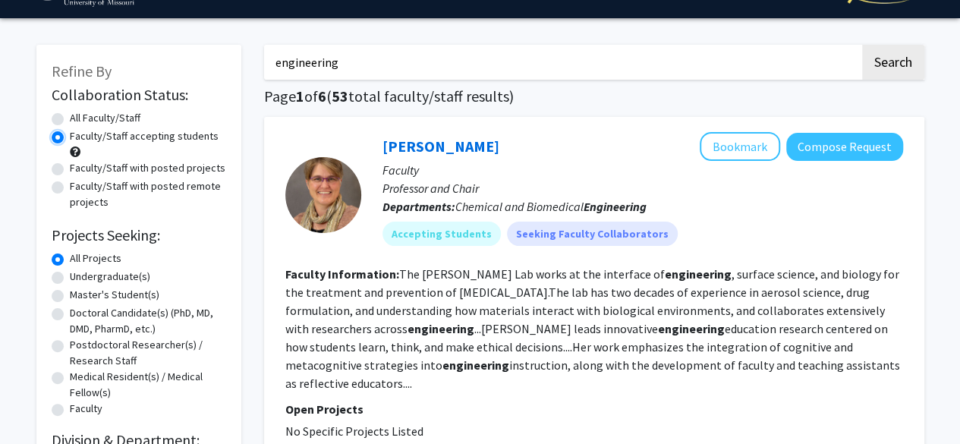
scroll to position [165, 0]
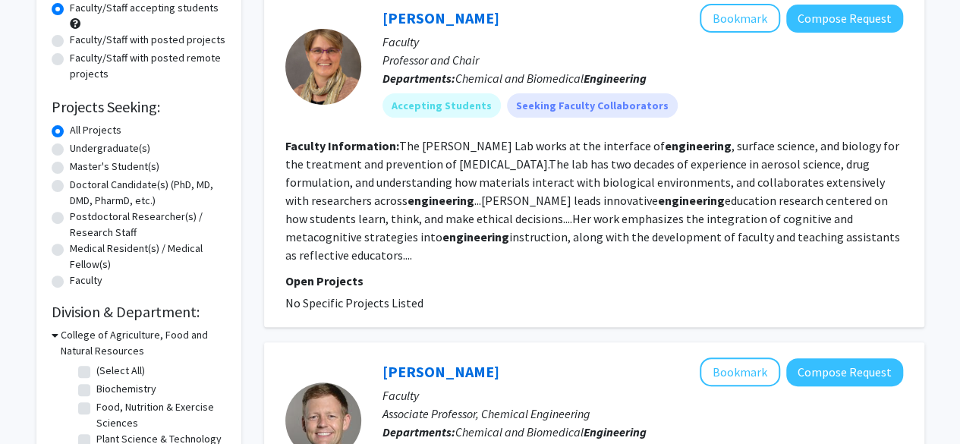
click at [126, 146] on label "Undergraduate(s)" at bounding box center [110, 148] width 80 height 16
click at [80, 146] on input "Undergraduate(s)" at bounding box center [75, 145] width 10 height 10
radio input "true"
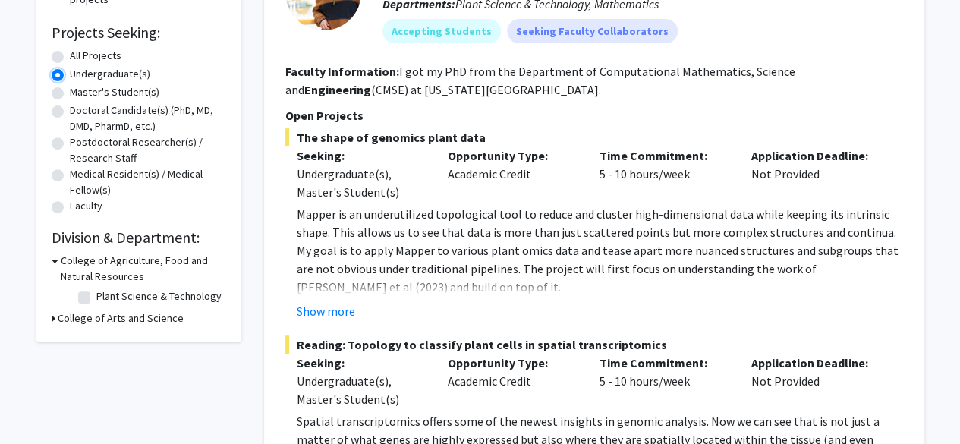
scroll to position [190, 0]
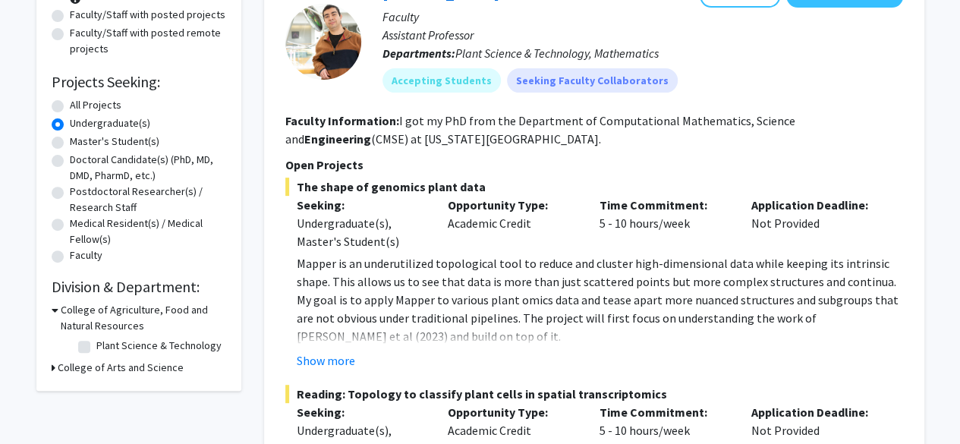
click at [92, 103] on label "All Projects" at bounding box center [96, 105] width 52 height 16
click at [80, 103] on input "All Projects" at bounding box center [75, 102] width 10 height 10
radio input "true"
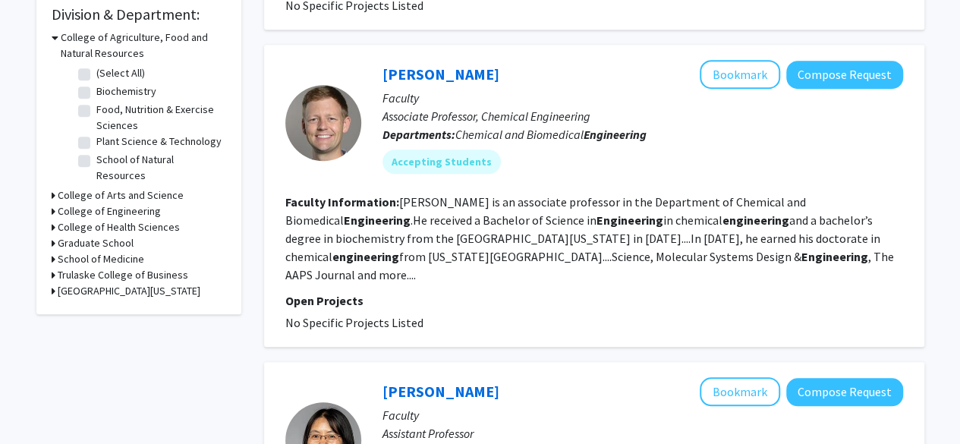
scroll to position [457, 0]
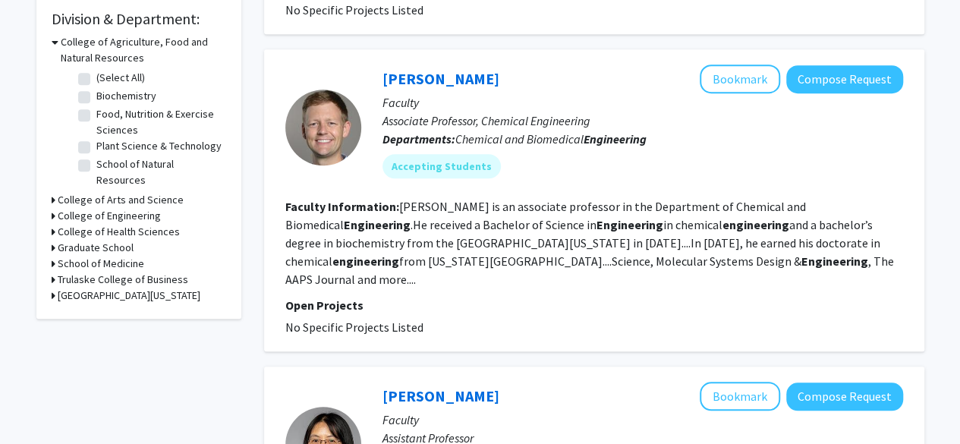
click at [90, 208] on h3 "College of Engineering" at bounding box center [109, 216] width 103 height 16
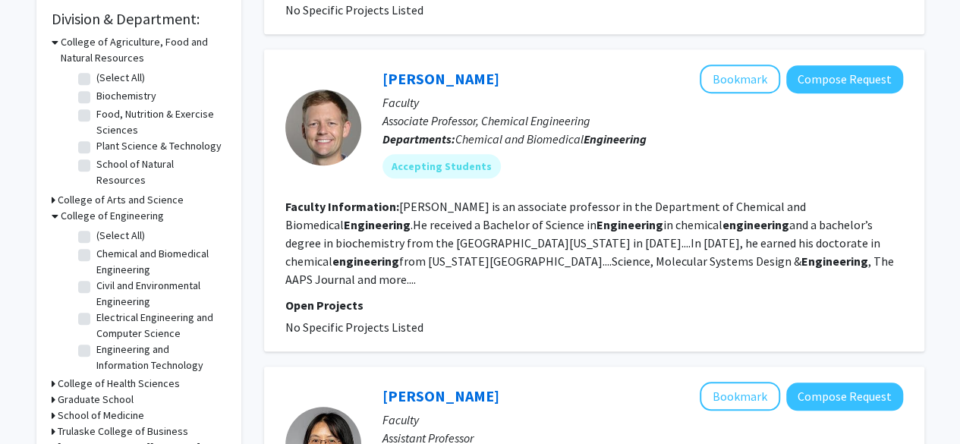
scroll to position [65, 0]
click at [96, 340] on label "Mechanical & Aerospace Engineering" at bounding box center [159, 356] width 126 height 32
click at [96, 340] on input "Mechanical & Aerospace Engineering" at bounding box center [101, 345] width 10 height 10
checkbox input "true"
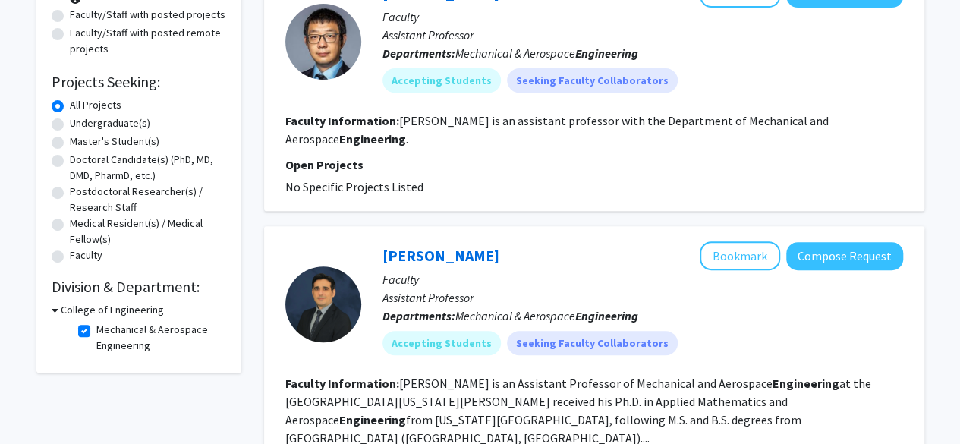
scroll to position [190, 0]
click at [56, 307] on icon at bounding box center [55, 309] width 7 height 16
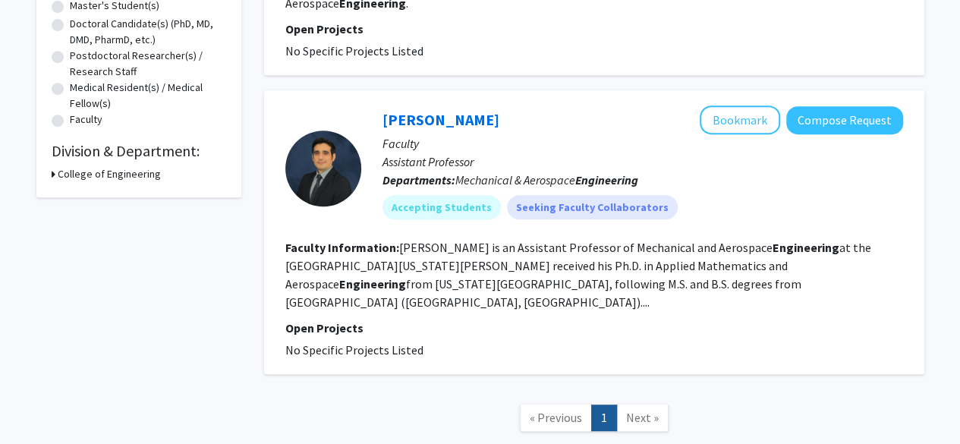
scroll to position [326, 0]
click at [100, 174] on h3 "College of Engineering" at bounding box center [109, 173] width 103 height 16
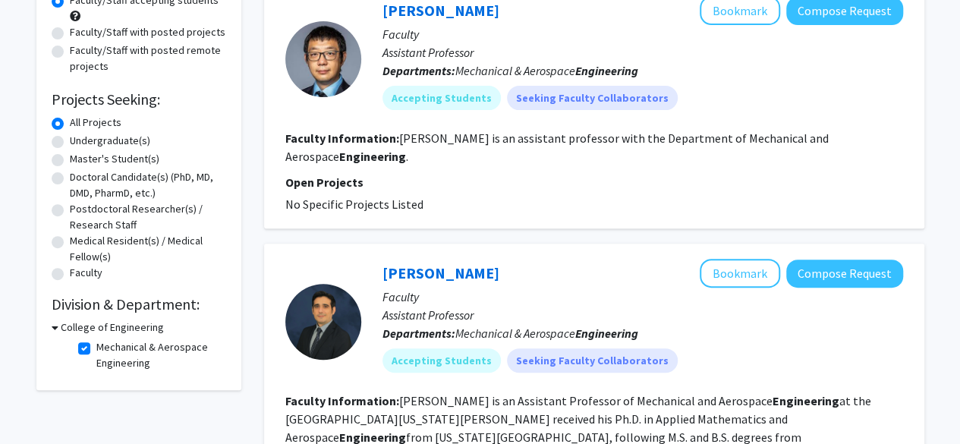
scroll to position [180, 0]
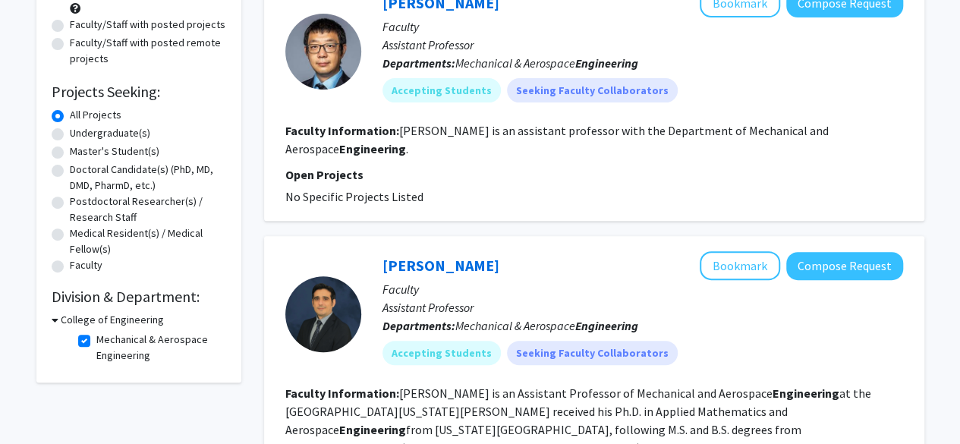
click at [96, 338] on label "Mechanical & Aerospace Engineering" at bounding box center [159, 348] width 126 height 32
click at [96, 338] on input "Mechanical & Aerospace Engineering" at bounding box center [101, 337] width 10 height 10
checkbox input "false"
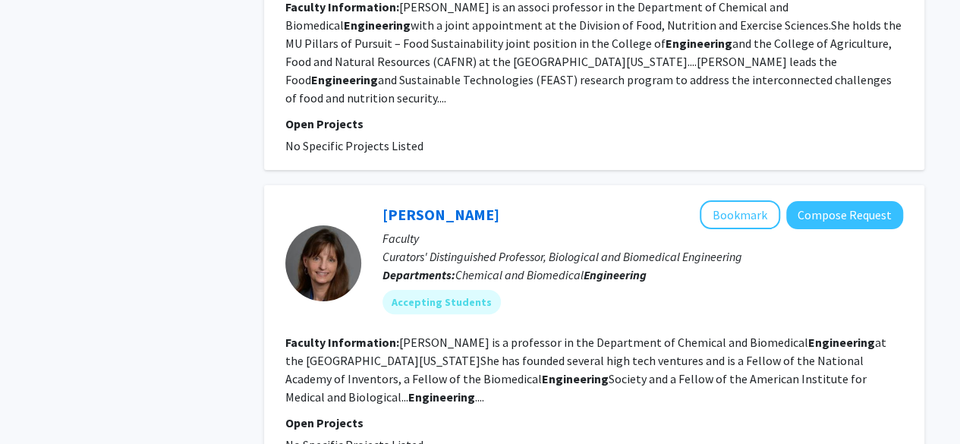
scroll to position [2931, 0]
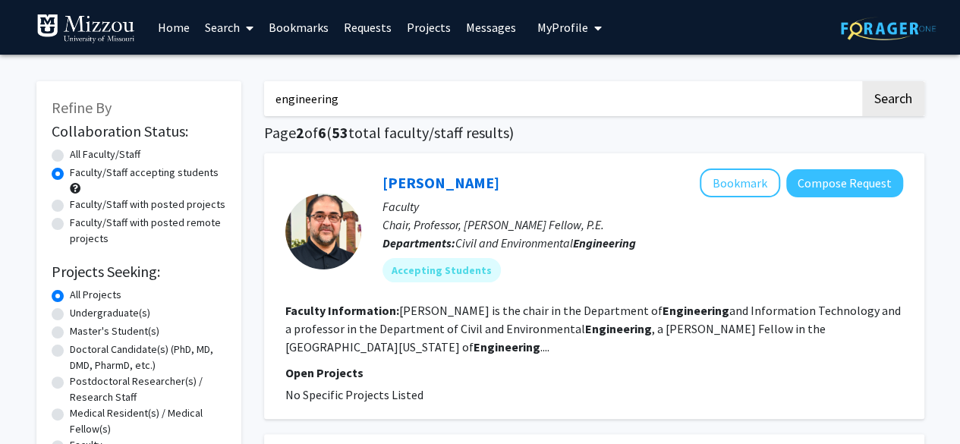
drag, startPoint x: 407, startPoint y: 100, endPoint x: 211, endPoint y: 86, distance: 196.3
type input "nuclear"
click at [862, 81] on button "Search" at bounding box center [893, 98] width 62 height 35
radio input "true"
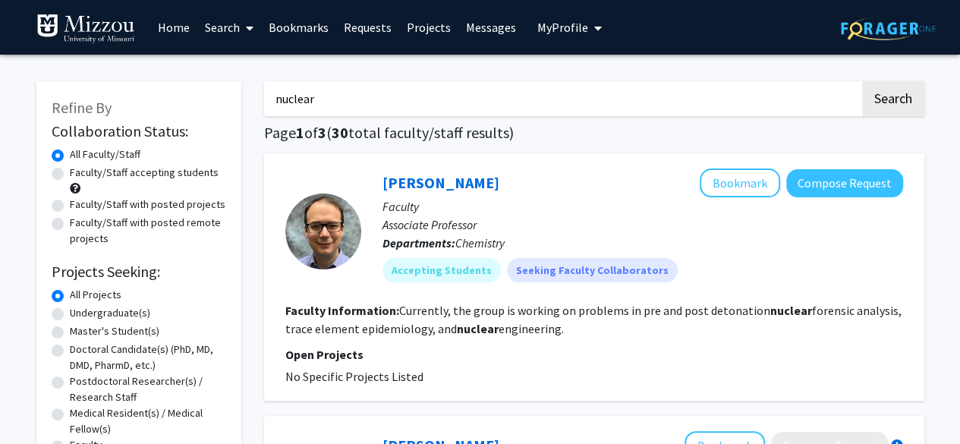
click at [180, 172] on label "Faculty/Staff accepting students" at bounding box center [144, 173] width 149 height 16
click at [80, 172] on input "Faculty/Staff accepting students" at bounding box center [75, 170] width 10 height 10
radio input "true"
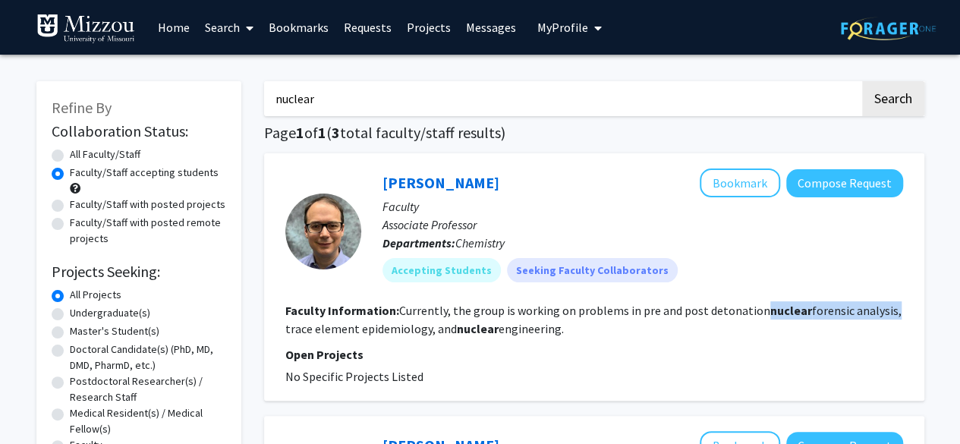
drag, startPoint x: 760, startPoint y: 310, endPoint x: 883, endPoint y: 309, distance: 122.9
click at [883, 309] on fg-read-more "Currently, the group is working on problems in pre and post detonation nuclear …" at bounding box center [593, 319] width 616 height 33
copy fg-read-more "nuclear forensic analysis"
click at [593, 203] on p "Faculty" at bounding box center [642, 206] width 520 height 18
drag, startPoint x: 323, startPoint y: 95, endPoint x: 243, endPoint y: 89, distance: 80.6
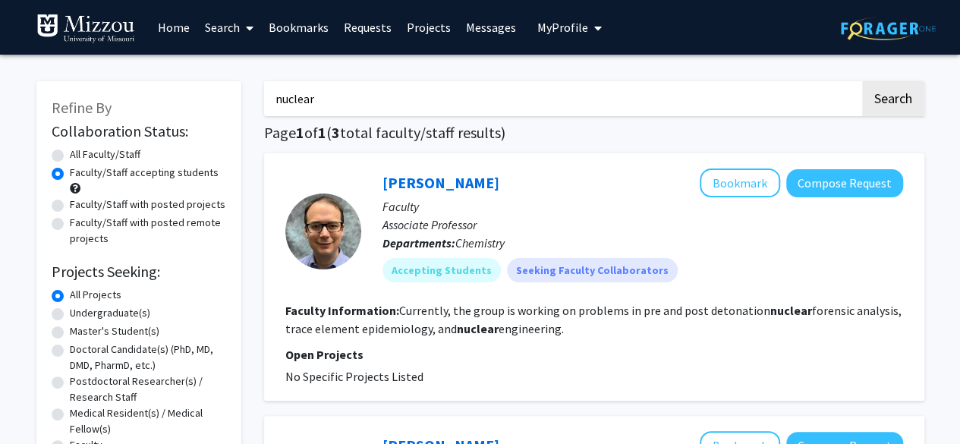
type input "math"
click at [862, 81] on button "Search" at bounding box center [893, 98] width 62 height 35
radio input "true"
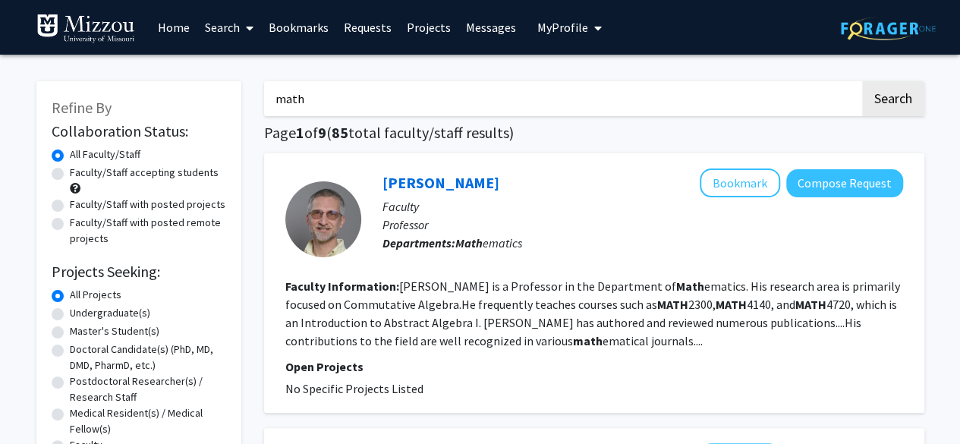
drag, startPoint x: 329, startPoint y: 102, endPoint x: 226, endPoint y: 96, distance: 102.6
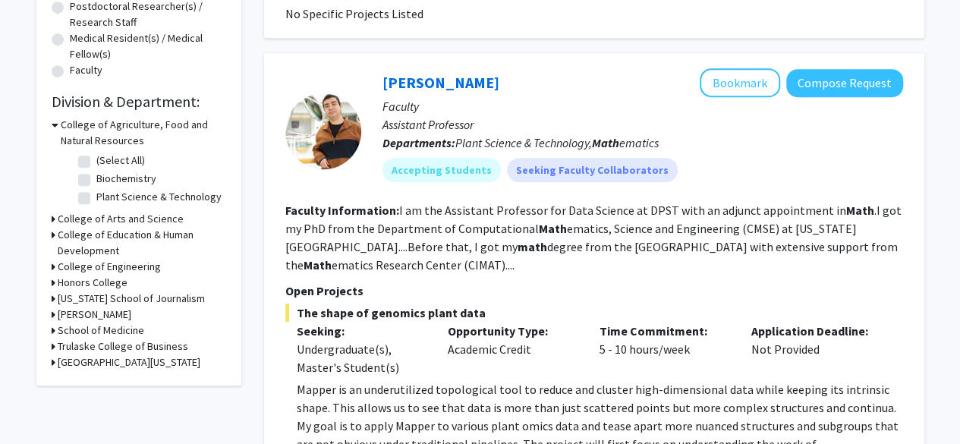
scroll to position [379, 0]
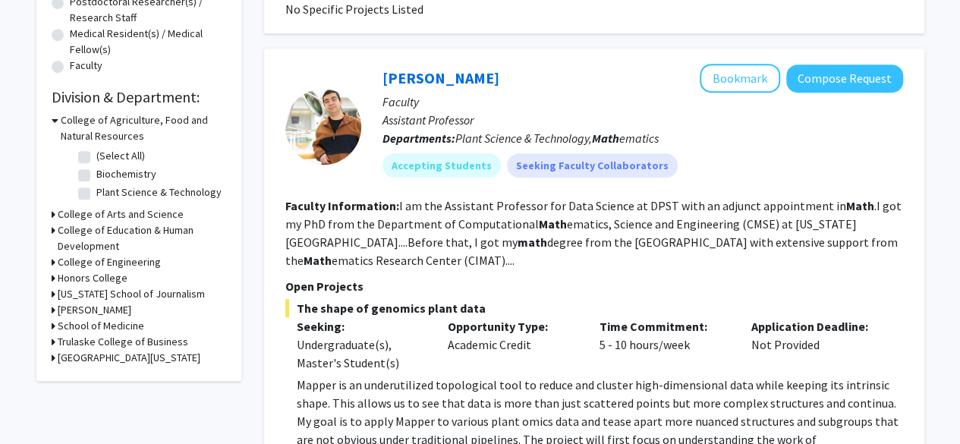
click at [79, 262] on h3 "College of Engineering" at bounding box center [109, 262] width 103 height 16
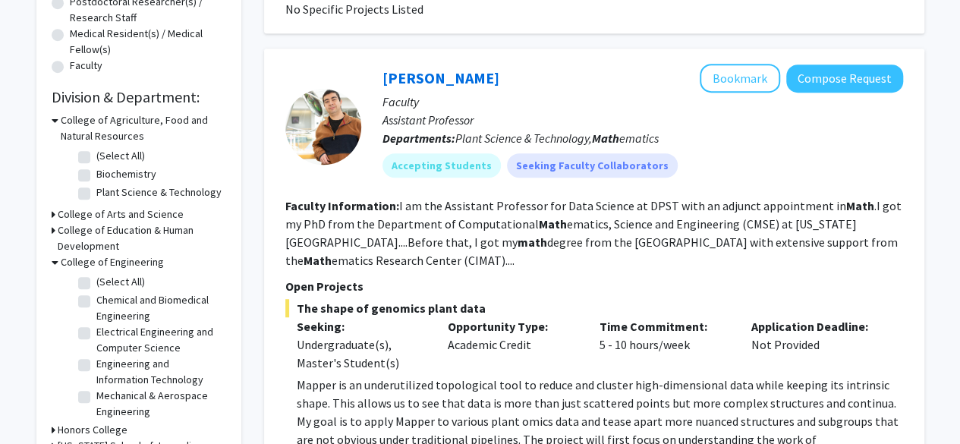
click at [96, 285] on label "(Select All)" at bounding box center [120, 282] width 49 height 16
click at [96, 284] on input "(Select All)" at bounding box center [101, 279] width 10 height 10
checkbox input "true"
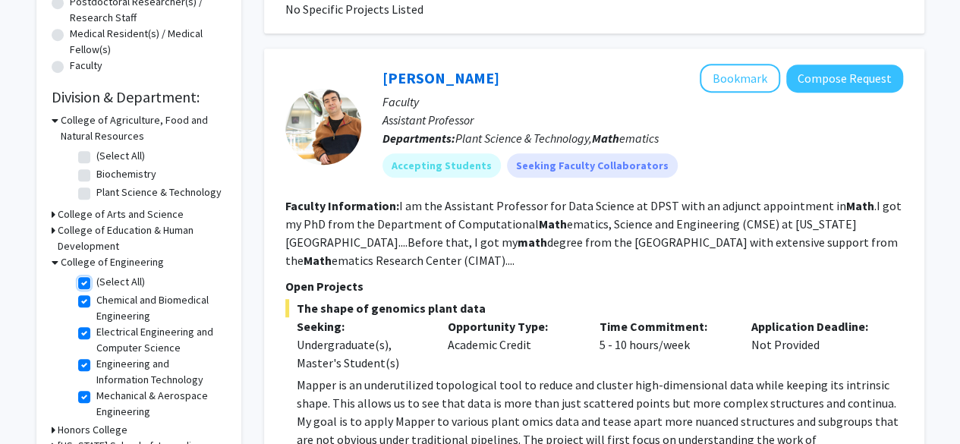
checkbox input "true"
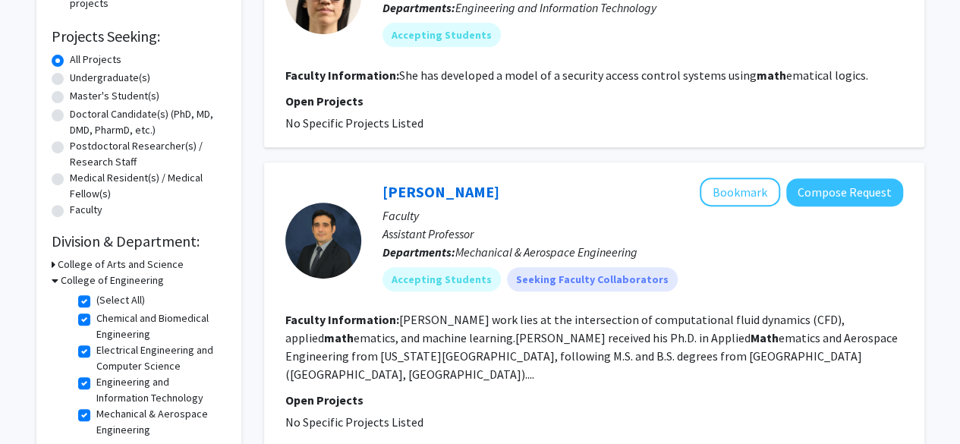
scroll to position [263, 0]
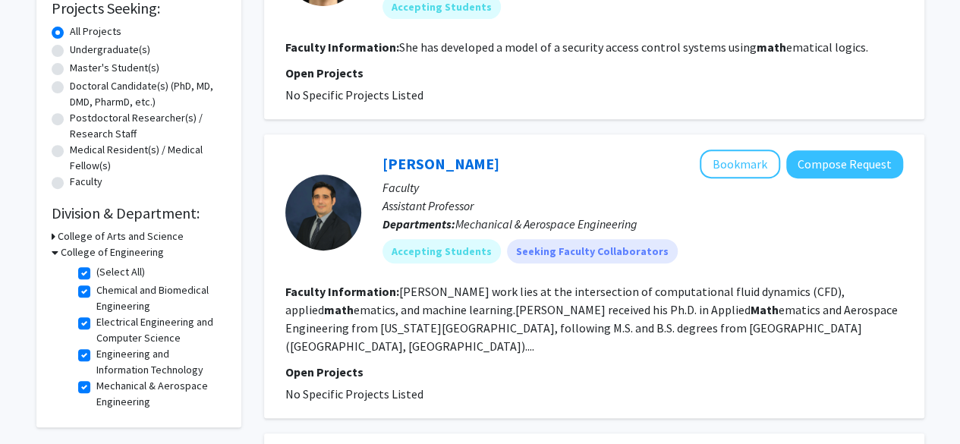
click at [96, 267] on label "(Select All)" at bounding box center [120, 272] width 49 height 16
click at [96, 267] on input "(Select All)" at bounding box center [101, 269] width 10 height 10
checkbox input "false"
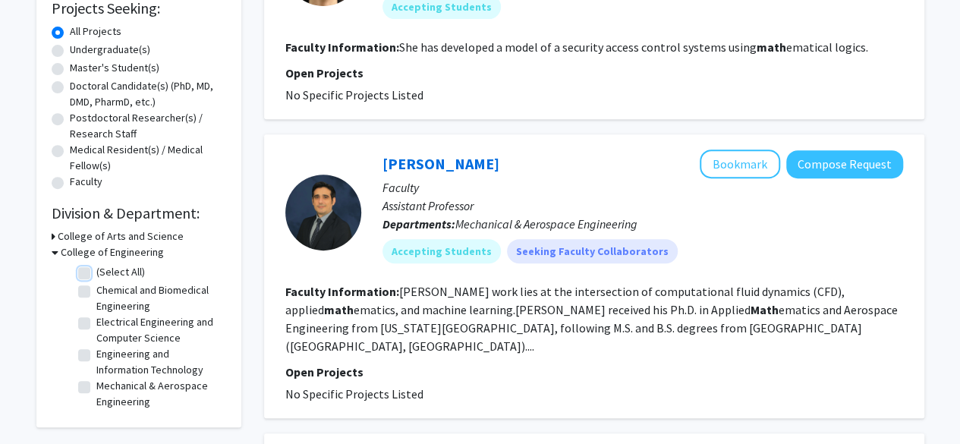
checkbox input "false"
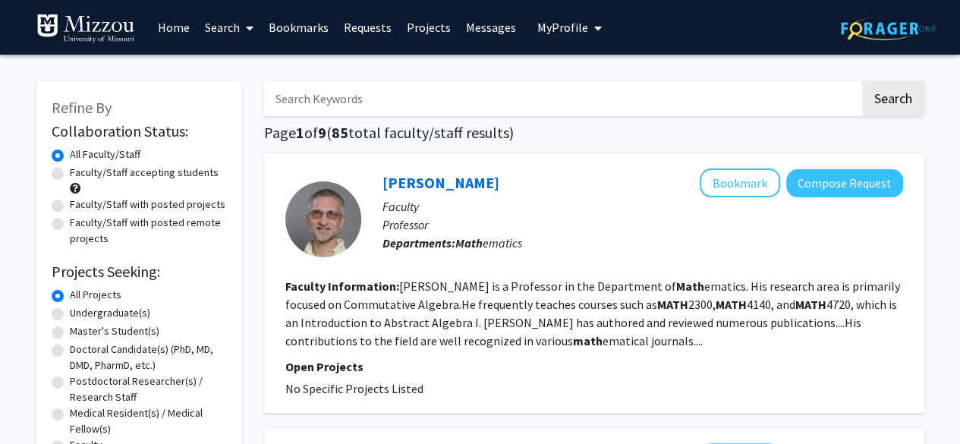
click at [388, 108] on input "Search Keywords" at bounding box center [562, 98] width 596 height 35
type input "p"
type input "belt"
click at [862, 81] on button "Search" at bounding box center [893, 98] width 62 height 35
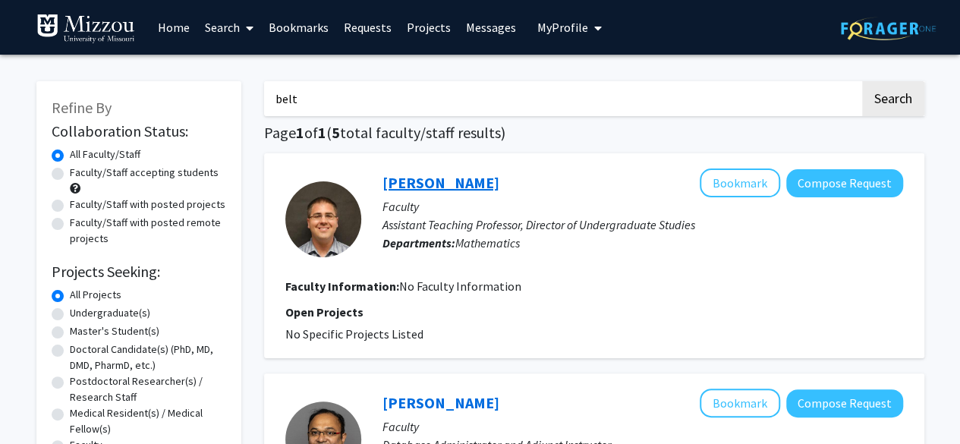
click at [423, 184] on link "[PERSON_NAME]" at bounding box center [440, 182] width 117 height 19
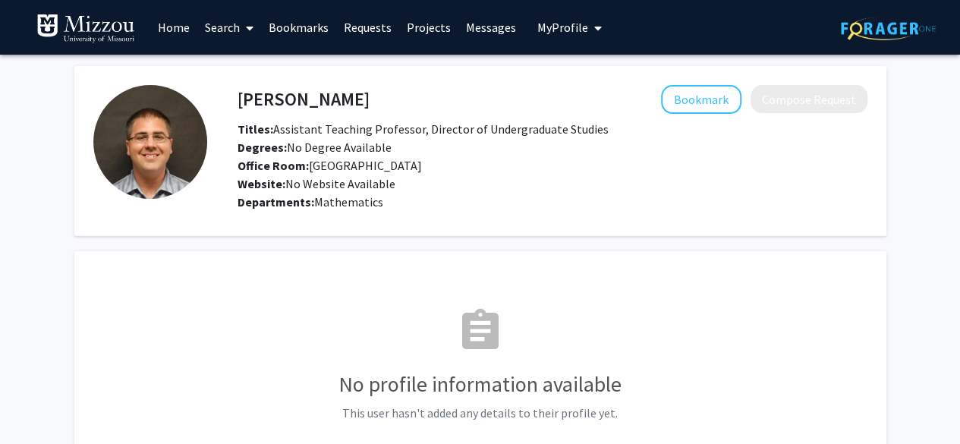
click at [276, 93] on h4 "[PERSON_NAME]" at bounding box center [303, 99] width 132 height 28
click at [181, 127] on img at bounding box center [150, 142] width 114 height 114
click at [173, 27] on link "Home" at bounding box center [173, 27] width 47 height 53
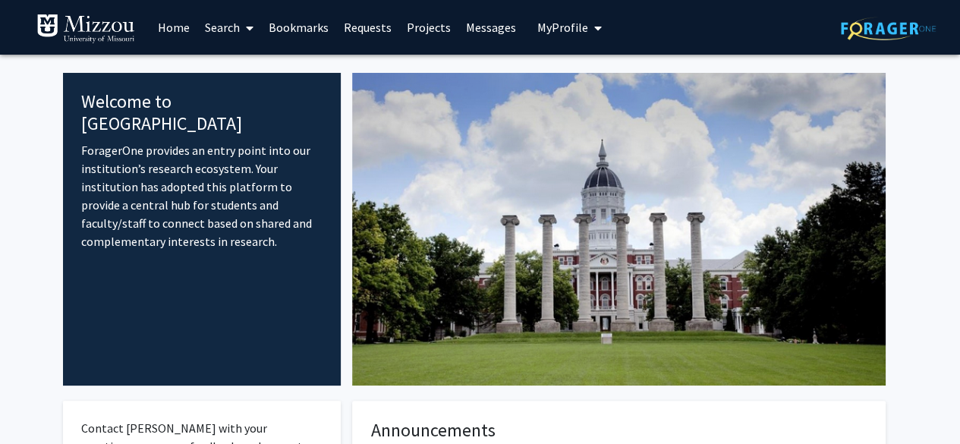
click at [221, 23] on link "Search" at bounding box center [229, 27] width 64 height 53
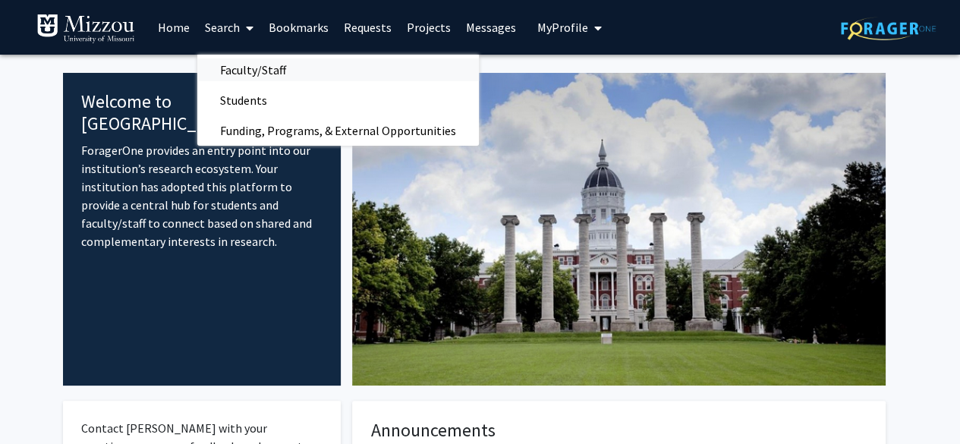
click at [238, 69] on span "Faculty/Staff" at bounding box center [253, 70] width 112 height 30
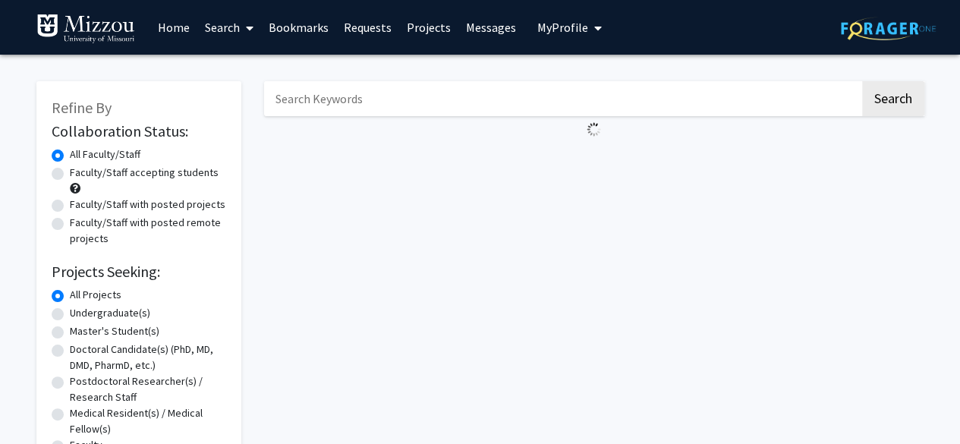
click at [210, 36] on link "Search" at bounding box center [229, 27] width 64 height 53
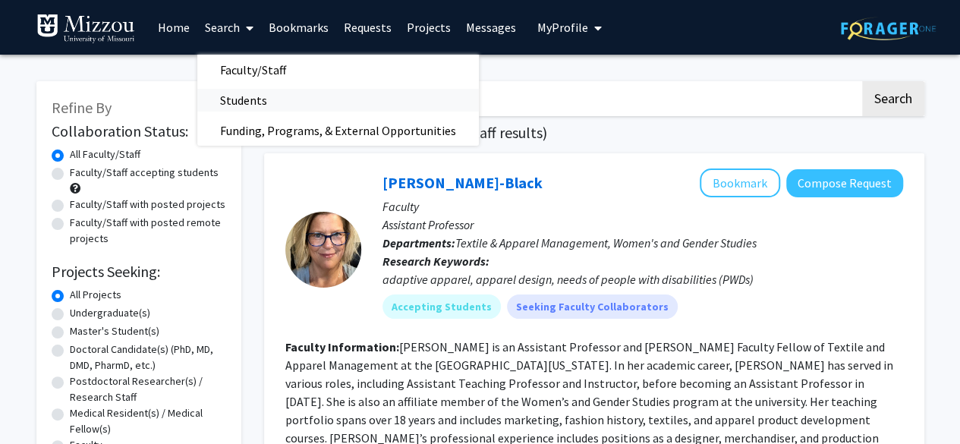
click at [228, 90] on span "Students" at bounding box center [243, 100] width 93 height 30
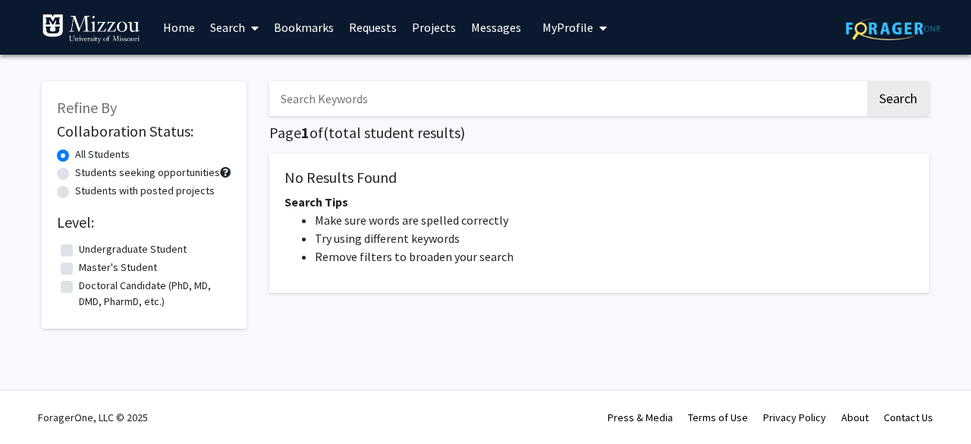
click at [373, 102] on input "Search Keywords" at bounding box center [567, 98] width 596 height 35
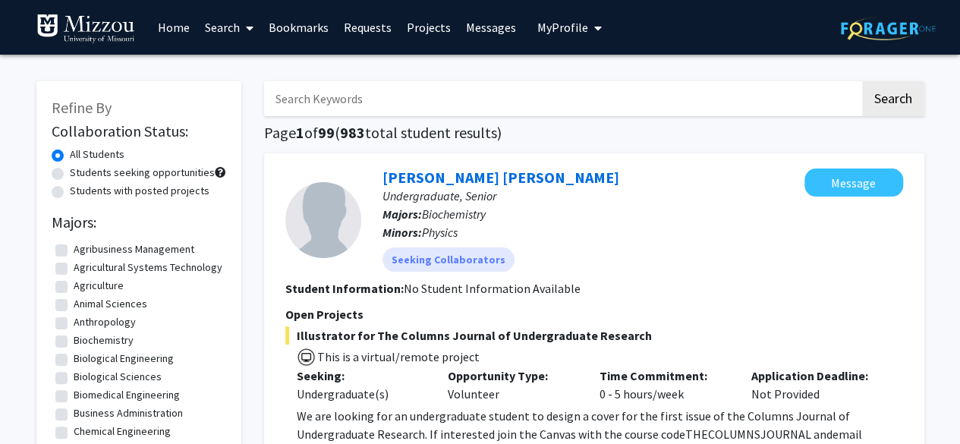
click at [282, 259] on div "[PERSON_NAME] [PERSON_NAME] Undergraduate, Senior Majors: Biochemistry Minors: …" at bounding box center [594, 406] width 660 height 506
click at [375, 115] on input "Search Keywords" at bounding box center [562, 98] width 596 height 35
click at [488, 156] on div "[PERSON_NAME] [PERSON_NAME] Undergraduate, Senior Majors: Biochemistry Minors: …" at bounding box center [594, 406] width 660 height 506
click at [461, 110] on input "Search Keywords" at bounding box center [562, 98] width 596 height 35
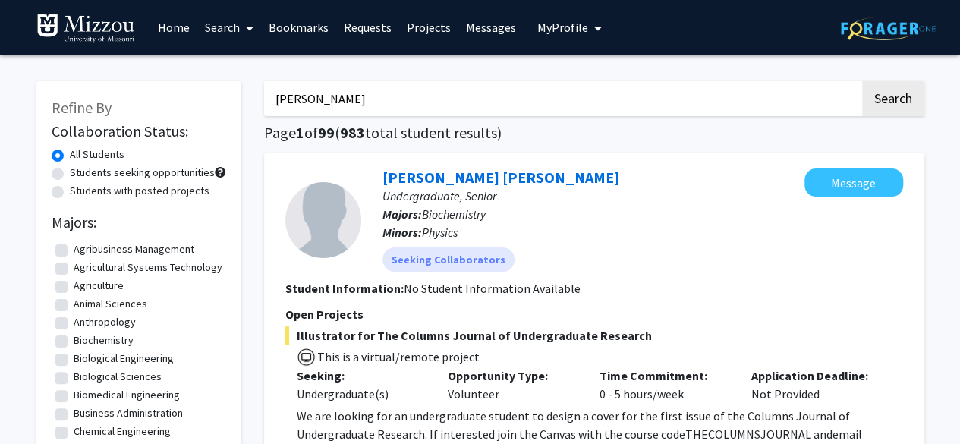
click at [862, 81] on button "Search" at bounding box center [893, 98] width 62 height 35
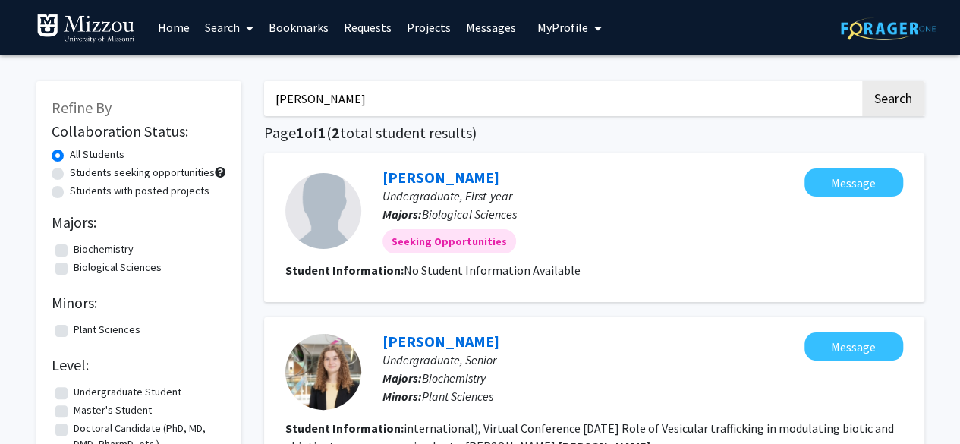
drag, startPoint x: 296, startPoint y: 97, endPoint x: 279, endPoint y: 98, distance: 16.7
click at [279, 98] on input "[PERSON_NAME]" at bounding box center [562, 98] width 596 height 35
type input "[PERSON_NAME]"
click at [862, 81] on button "Search" at bounding box center [893, 98] width 62 height 35
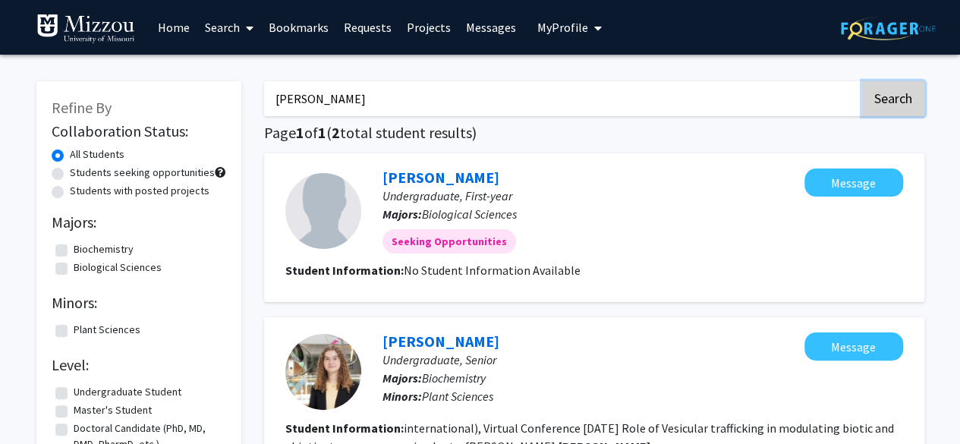
click at [872, 105] on button "Search" at bounding box center [893, 98] width 62 height 35
drag, startPoint x: 355, startPoint y: 115, endPoint x: 239, endPoint y: 122, distance: 116.3
click at [239, 122] on div "Refine By Collaboration Status: All Students Students seeking opportunities Stu…" at bounding box center [480, 316] width 910 height 500
